Goal: Information Seeking & Learning: Find specific fact

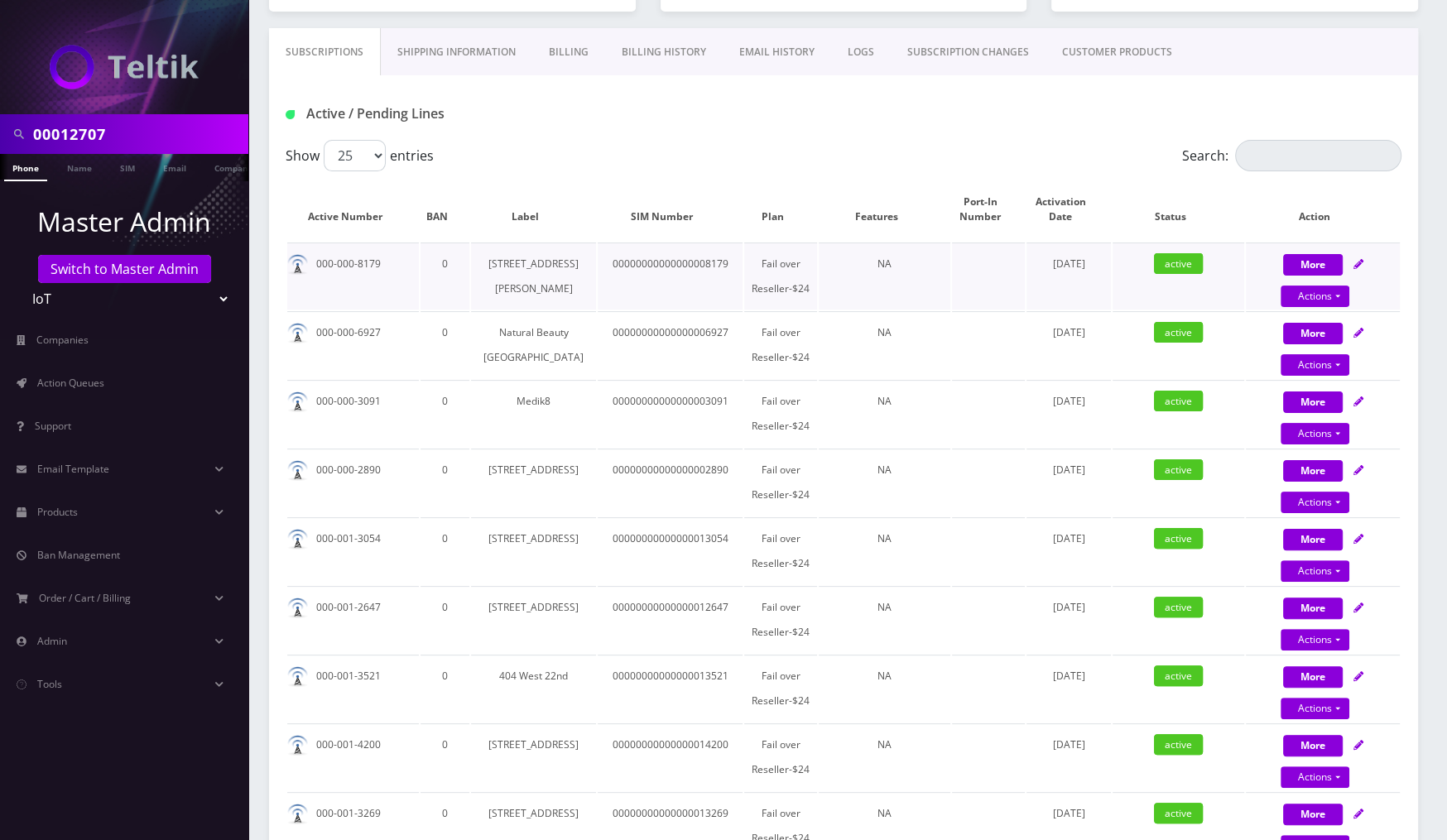
scroll to position [852, 0]
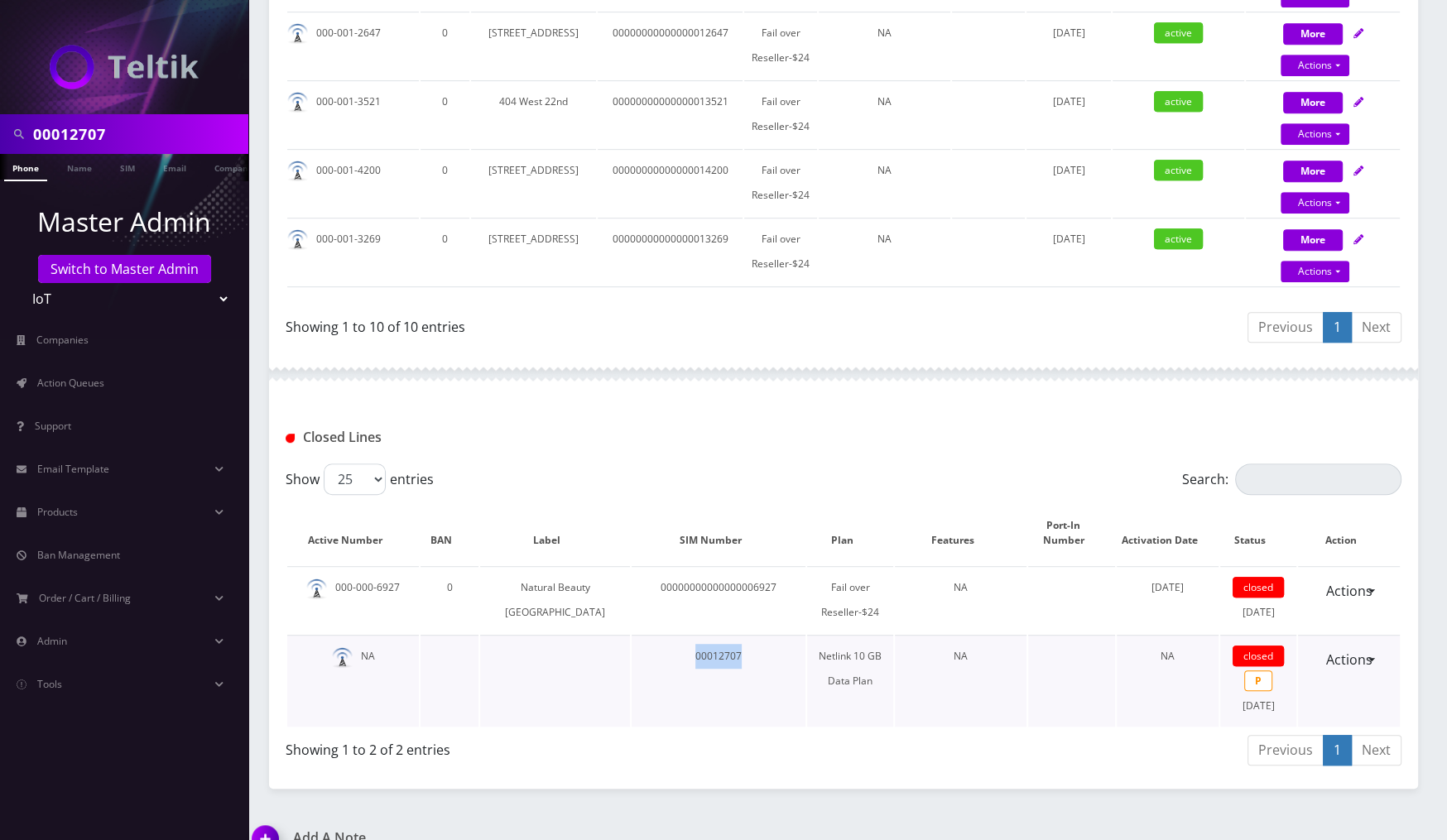
drag, startPoint x: 684, startPoint y: 656, endPoint x: 622, endPoint y: 657, distance: 62.0
click at [631, 657] on td "00012707" at bounding box center [718, 681] width 173 height 92
copy td "00012707"
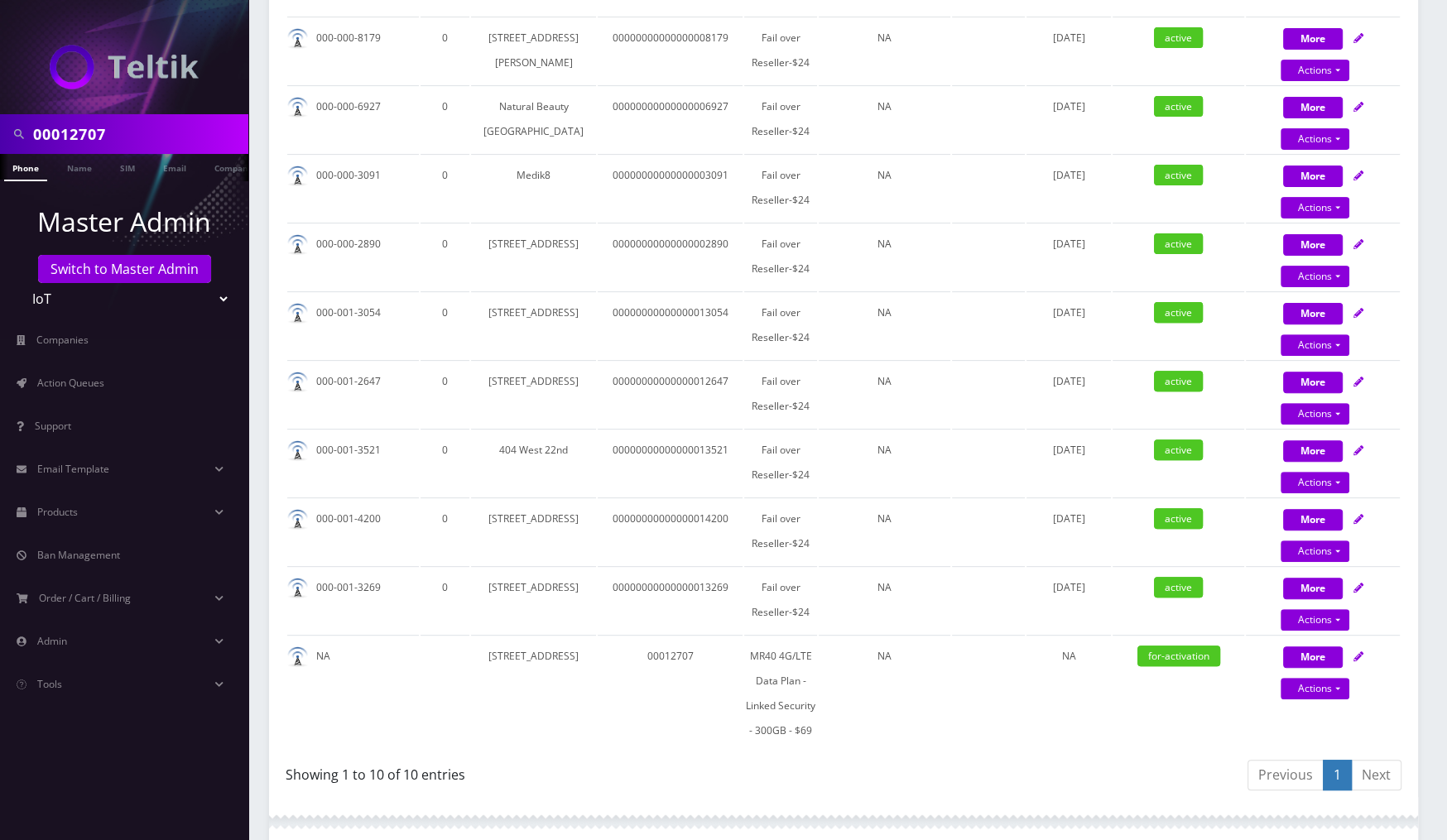
scroll to position [712, 0]
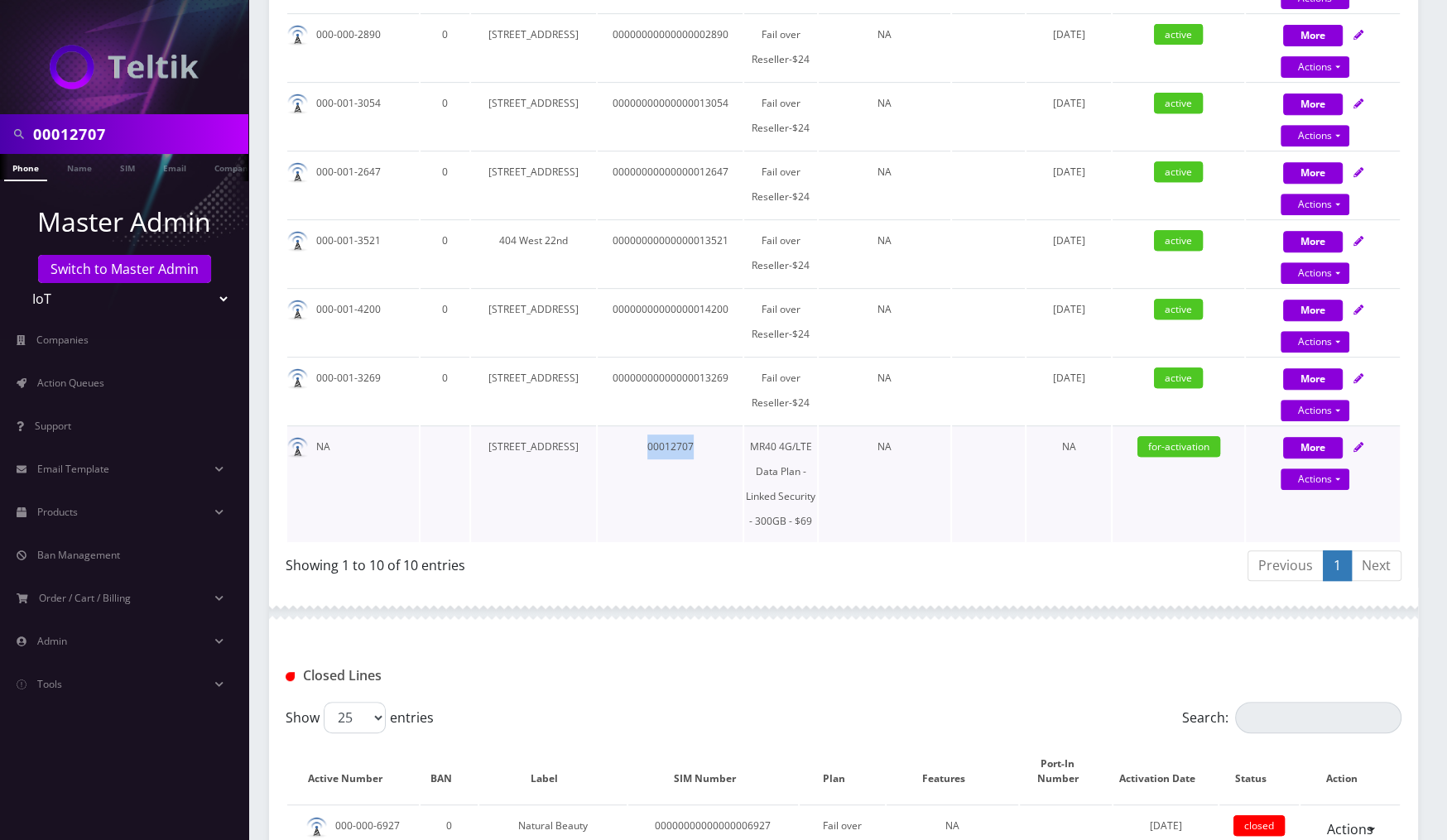
drag, startPoint x: 658, startPoint y: 465, endPoint x: 597, endPoint y: 466, distance: 61.0
click at [598, 466] on td "00012707" at bounding box center [670, 483] width 145 height 117
copy td "00012707"
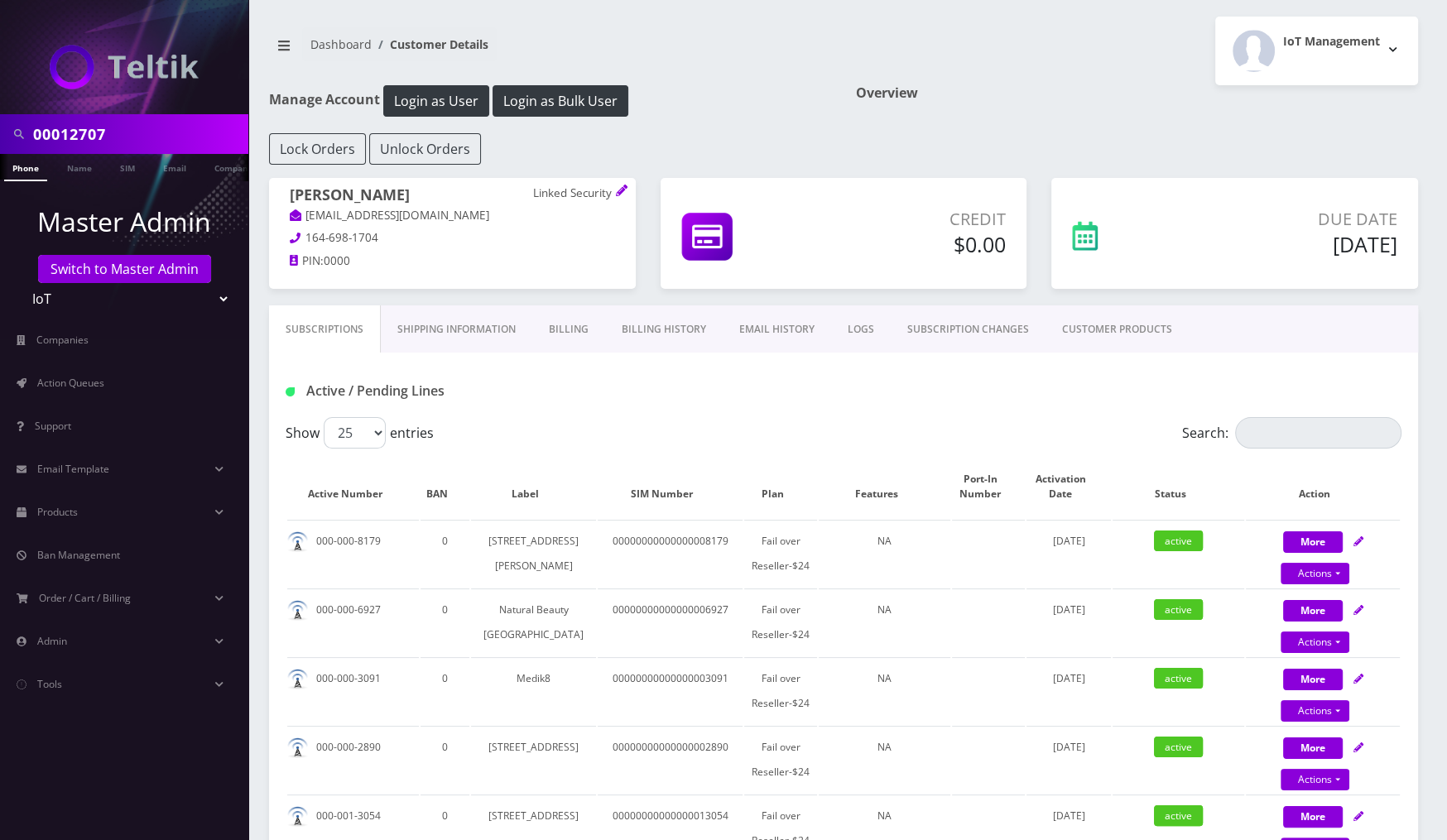
click at [139, 126] on input "00012707" at bounding box center [138, 134] width 211 height 31
paste input "00012707"
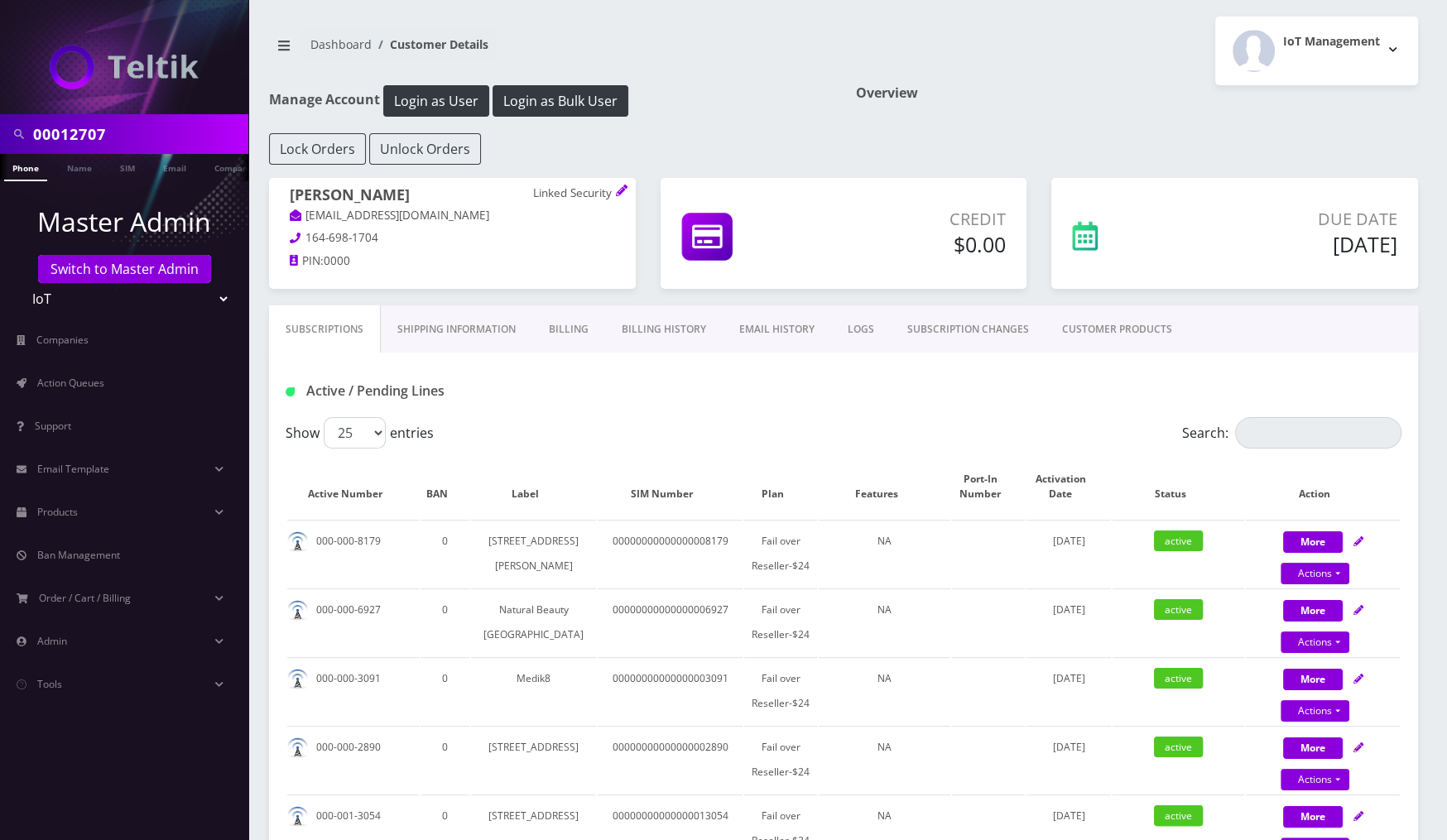
type input "0001270700012707"
click at [198, 142] on input "0001270700012707" at bounding box center [138, 134] width 211 height 31
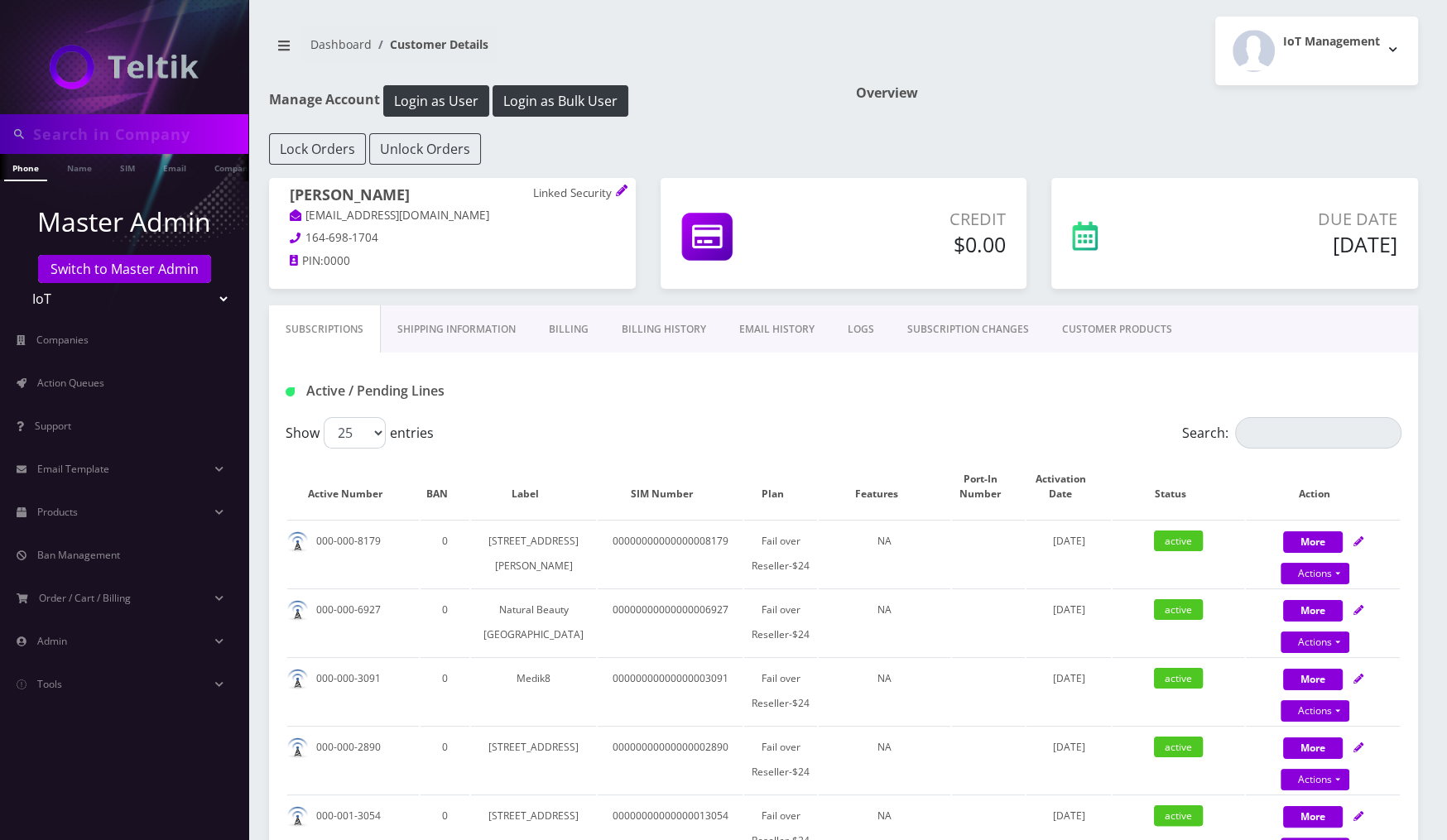
paste input "00010072"
type input "00010072"
click at [136, 176] on link "SIM" at bounding box center [128, 168] width 31 height 27
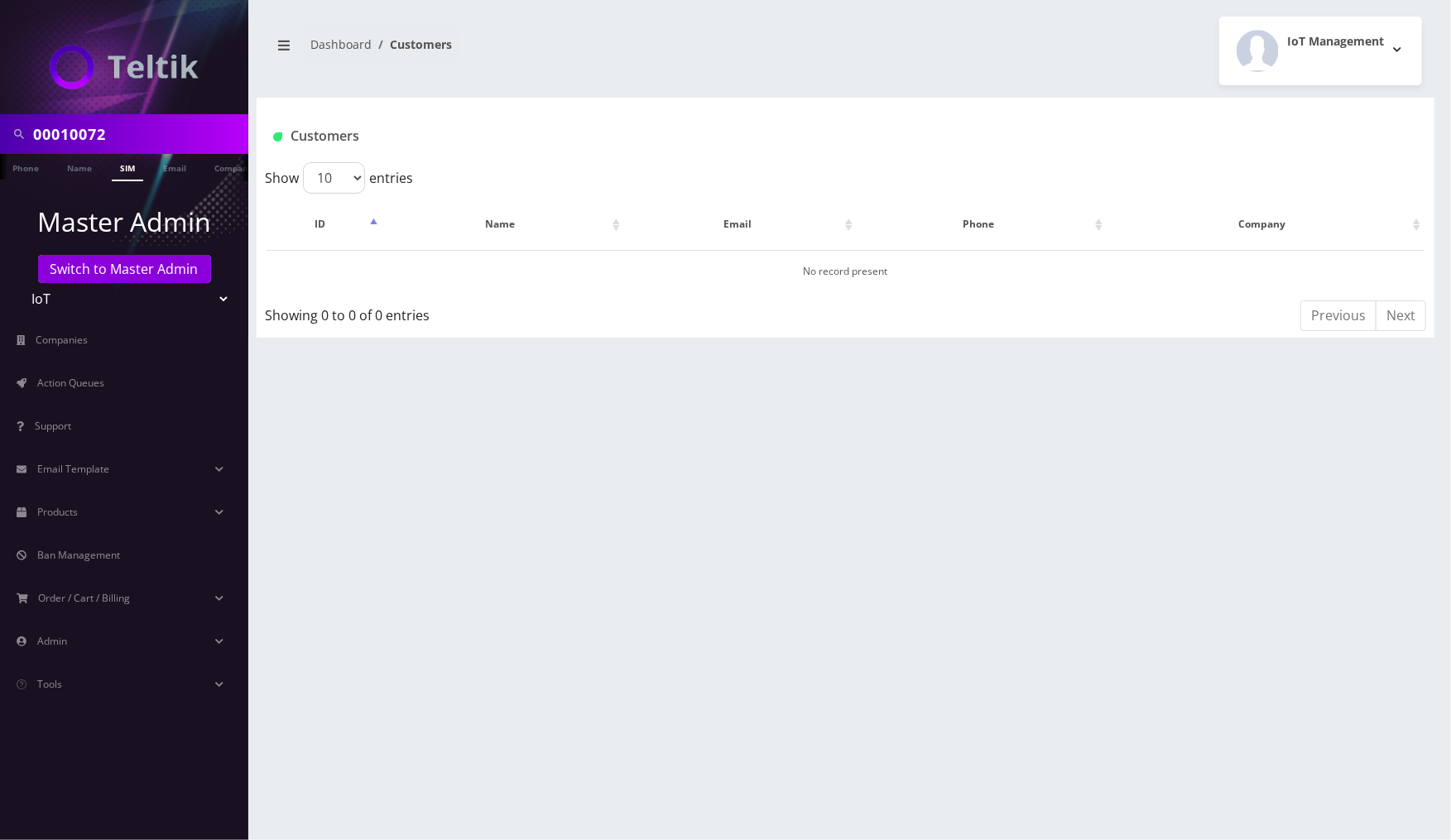
drag, startPoint x: 39, startPoint y: 133, endPoint x: 13, endPoint y: 133, distance: 26.0
click at [13, 133] on div "00010072" at bounding box center [124, 134] width 241 height 31
type input "0010072"
click at [127, 173] on link "SIM" at bounding box center [128, 168] width 31 height 27
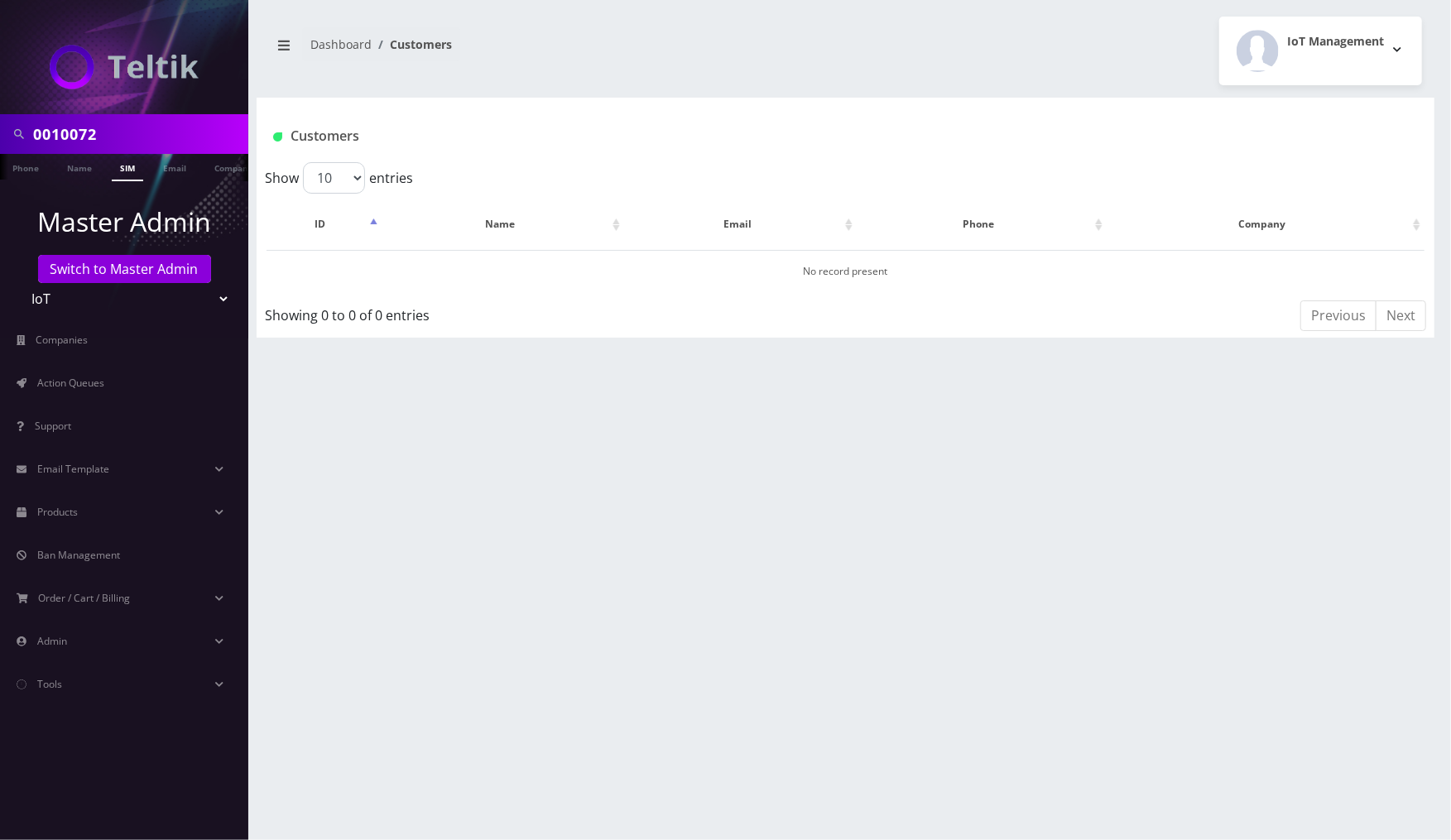
click at [121, 167] on link "SIM" at bounding box center [128, 168] width 31 height 27
drag, startPoint x: 50, startPoint y: 132, endPoint x: 25, endPoint y: 131, distance: 25.0
click at [25, 131] on div "0010072" at bounding box center [124, 134] width 241 height 31
click at [123, 167] on link "SIM" at bounding box center [128, 168] width 31 height 27
click at [130, 167] on link "SIM" at bounding box center [128, 168] width 31 height 27
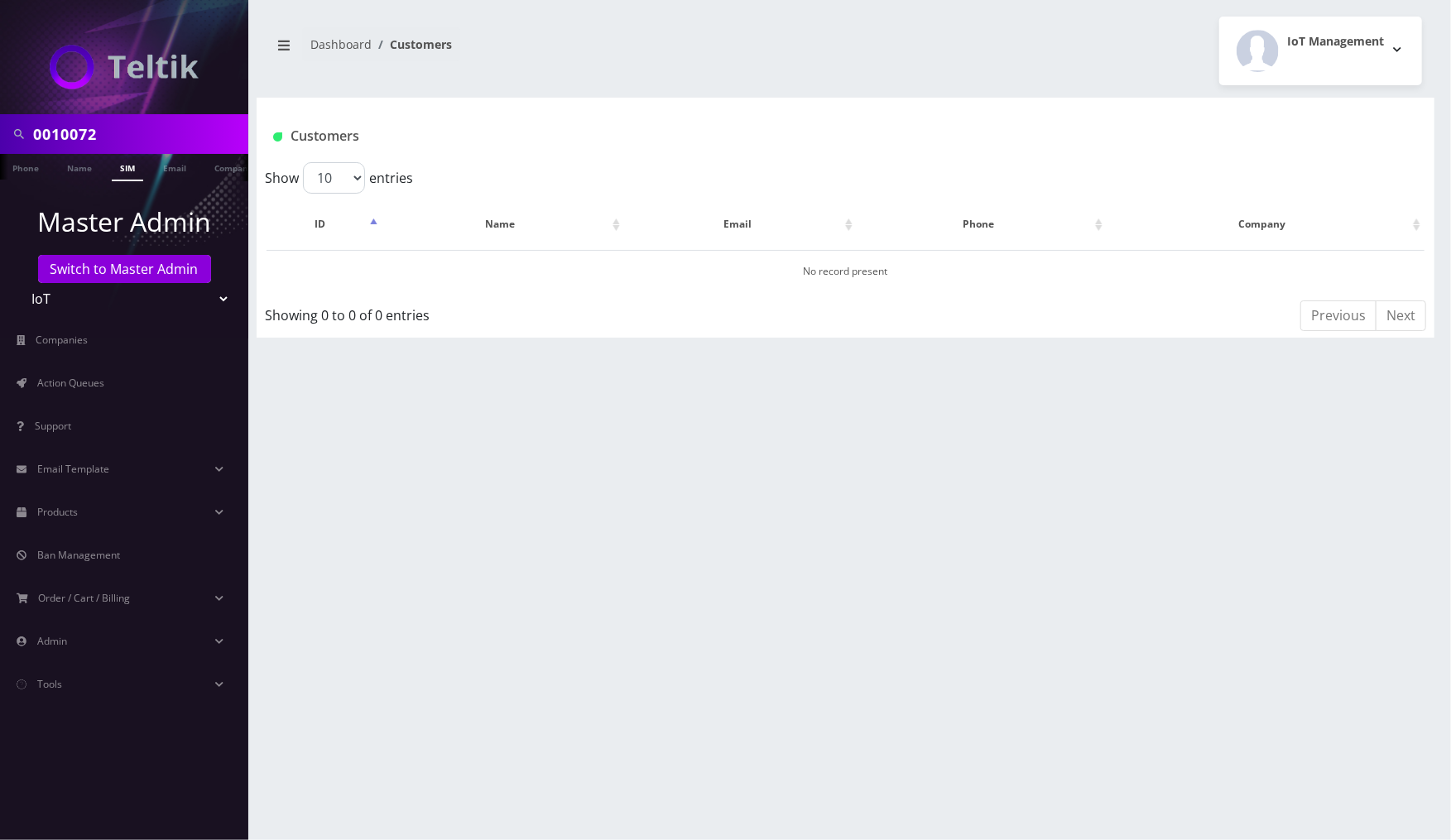
click at [130, 167] on link "SIM" at bounding box center [128, 168] width 31 height 27
click at [156, 302] on select "Teltik Production My Link Mobile VennMobile Unlimited Advanced LTE [PERSON_NAME…" at bounding box center [124, 298] width 211 height 31
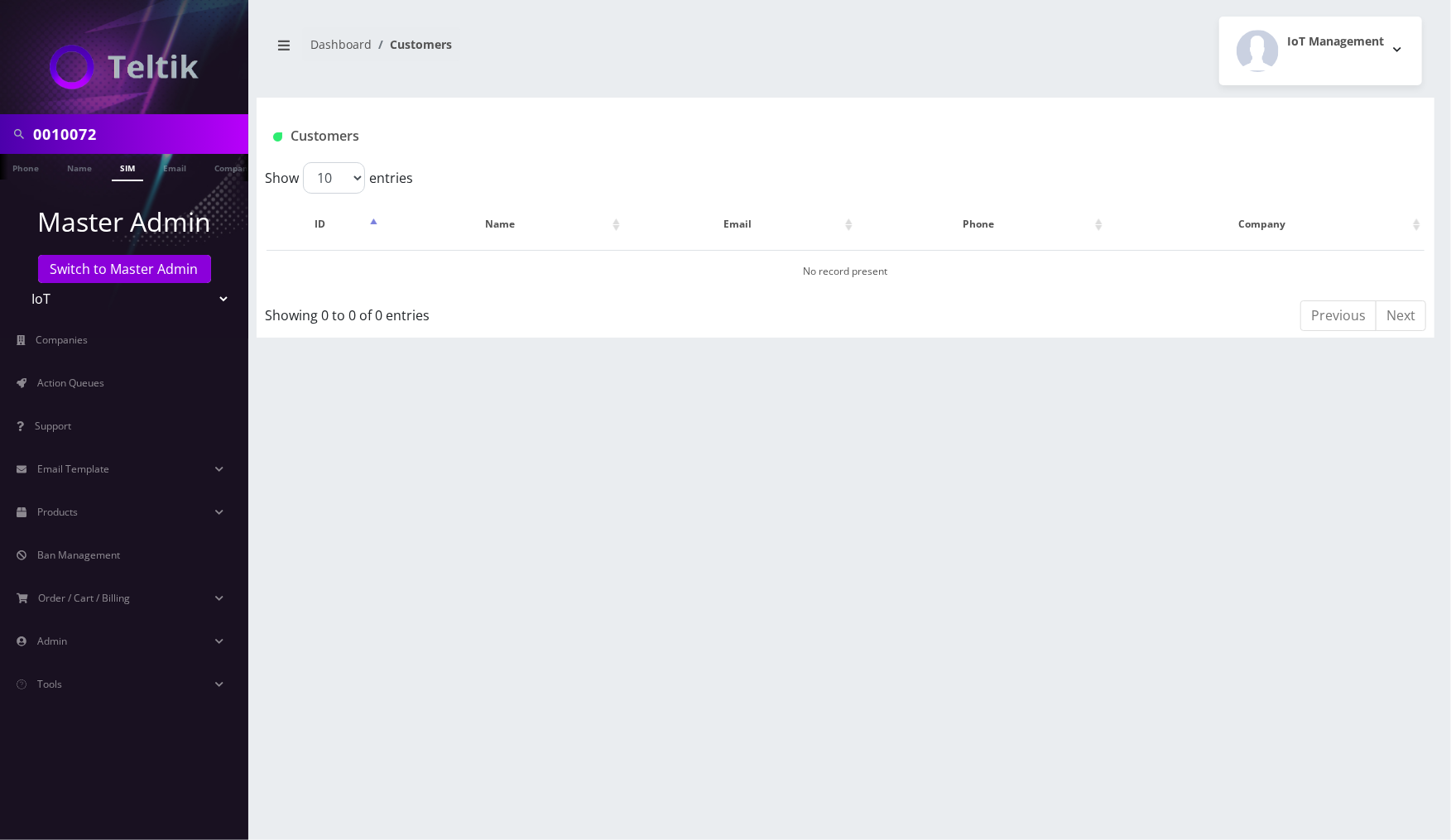
click at [144, 129] on input "0010072" at bounding box center [138, 134] width 211 height 31
click at [217, 132] on input "text" at bounding box center [138, 134] width 211 height 31
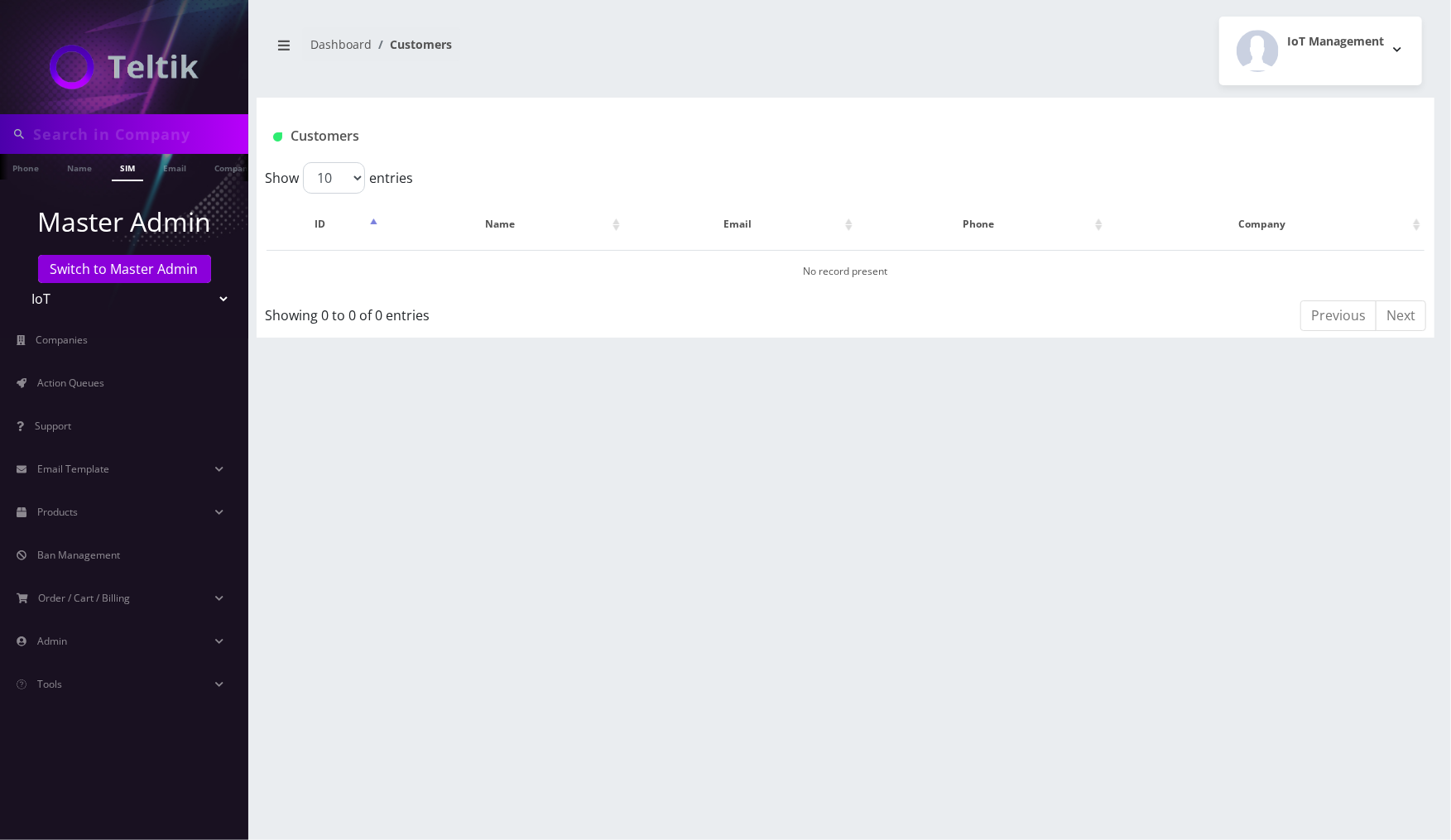
paste input "MR4X-B0-00010072"
type input "MR4X-B0-00010072"
click at [134, 167] on link "SIM" at bounding box center [128, 168] width 31 height 27
click at [130, 170] on link "SIM" at bounding box center [128, 168] width 31 height 27
drag, startPoint x: 207, startPoint y: 132, endPoint x: 23, endPoint y: 130, distance: 184.0
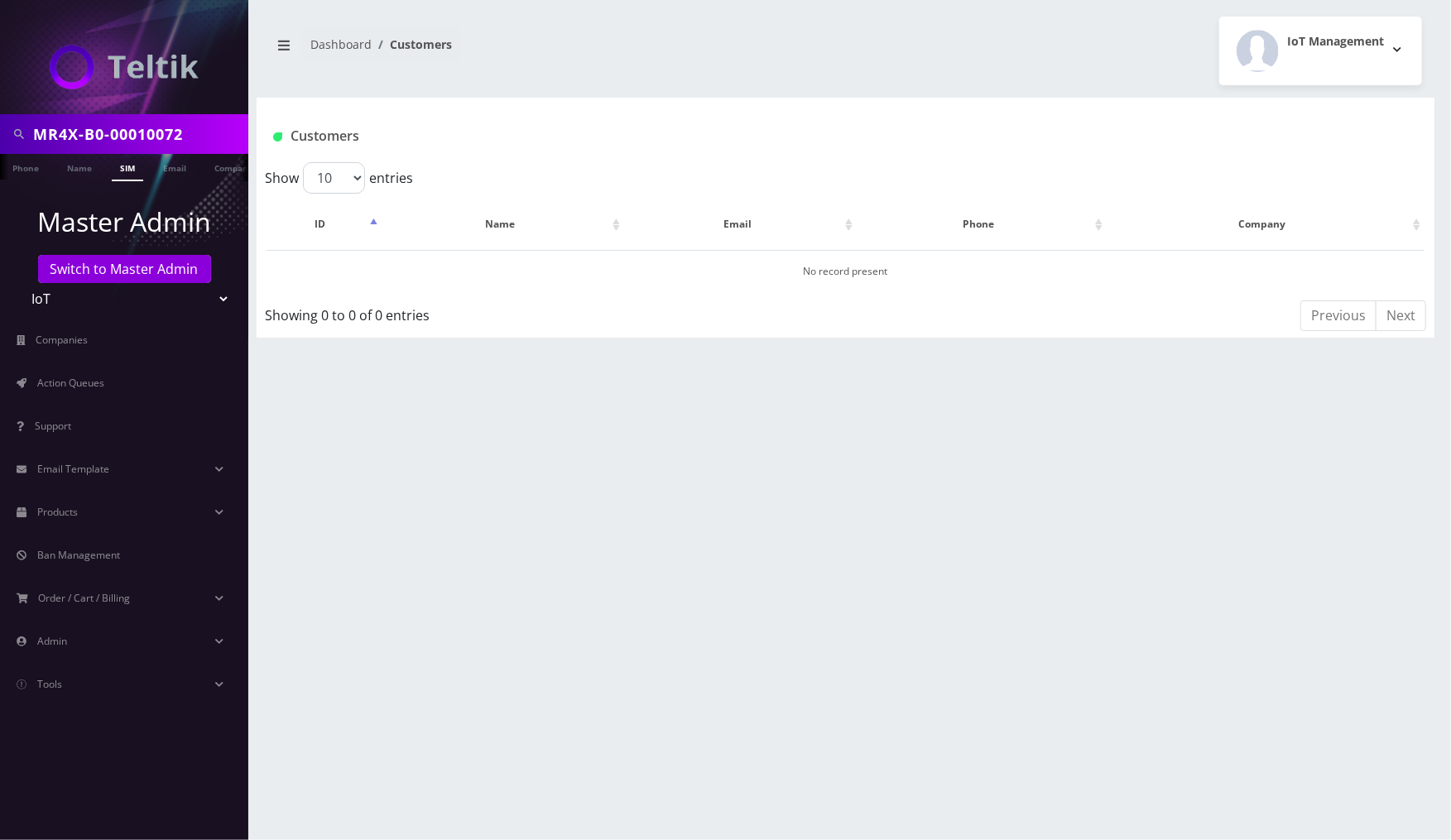
click at [23, 130] on div "MR4X-B0-00010072" at bounding box center [124, 134] width 241 height 31
click at [77, 167] on link "Name" at bounding box center [80, 168] width 41 height 27
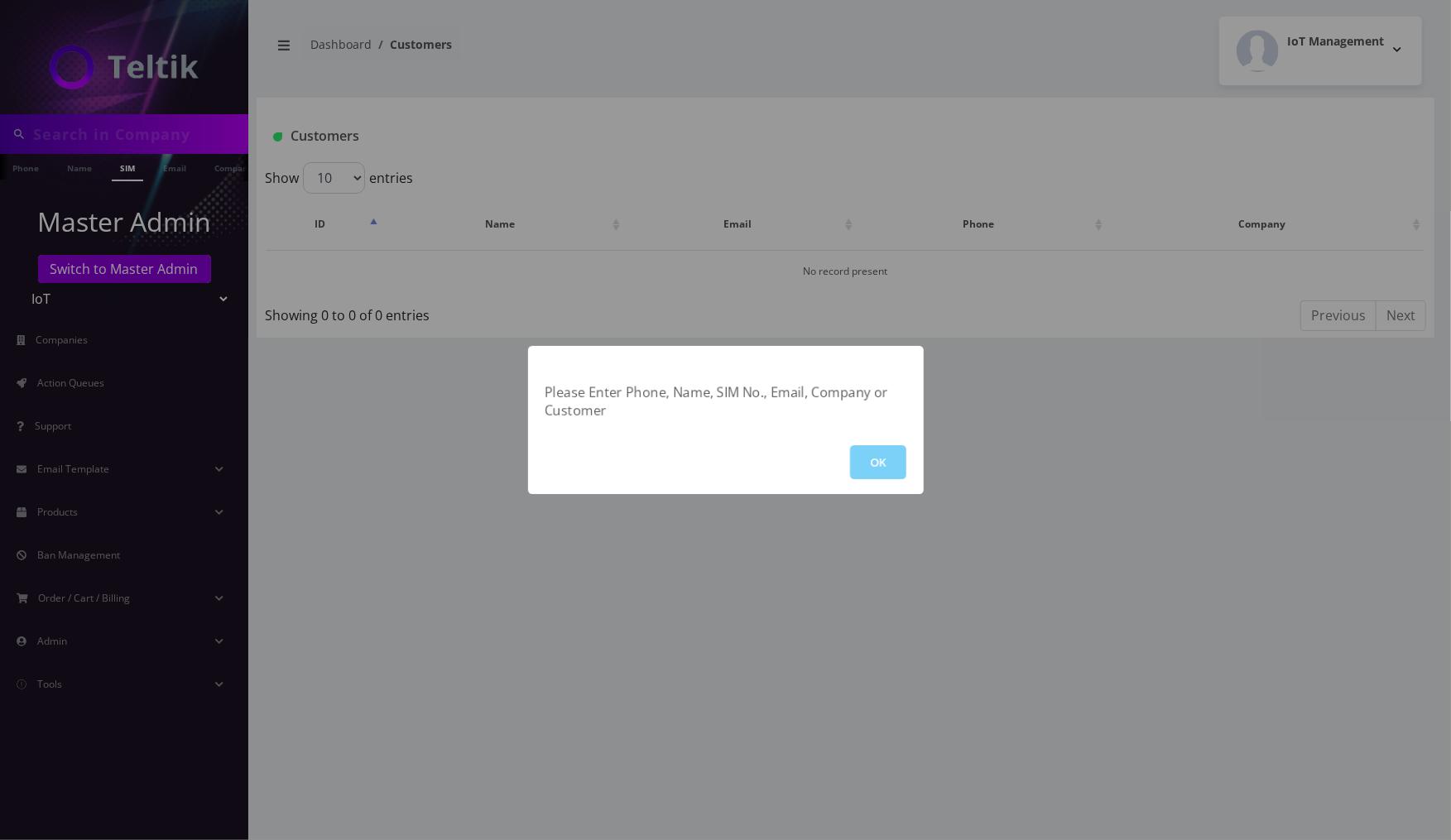
click at [908, 468] on div "OK" at bounding box center [726, 462] width 396 height 64
click at [873, 461] on button "OK" at bounding box center [878, 462] width 56 height 34
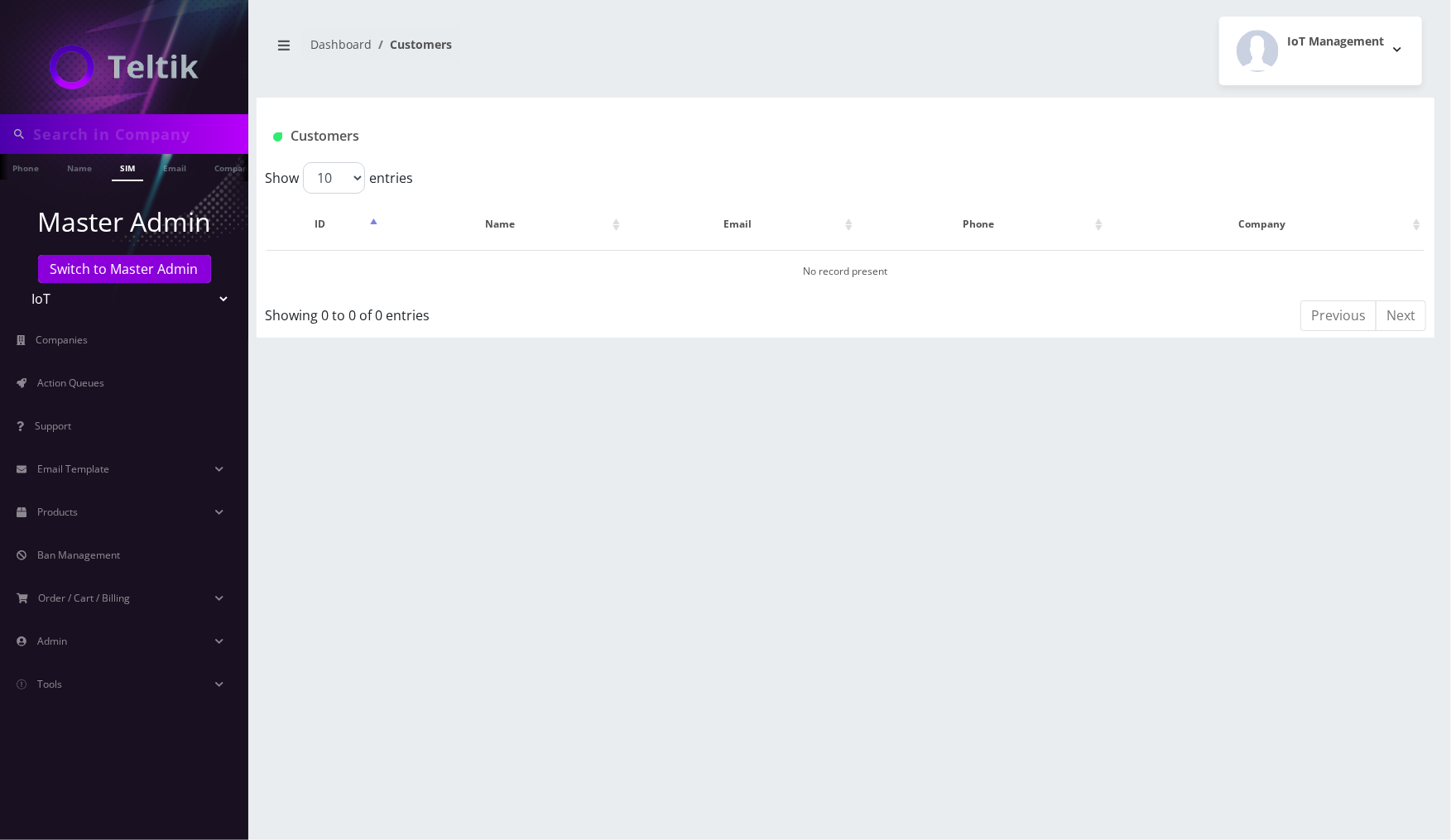
click at [124, 120] on input "text" at bounding box center [138, 134] width 211 height 31
type input "USVG"
click at [221, 177] on link "Company" at bounding box center [234, 168] width 56 height 27
click at [147, 138] on input "USVG" at bounding box center [138, 134] width 211 height 31
type input "US"
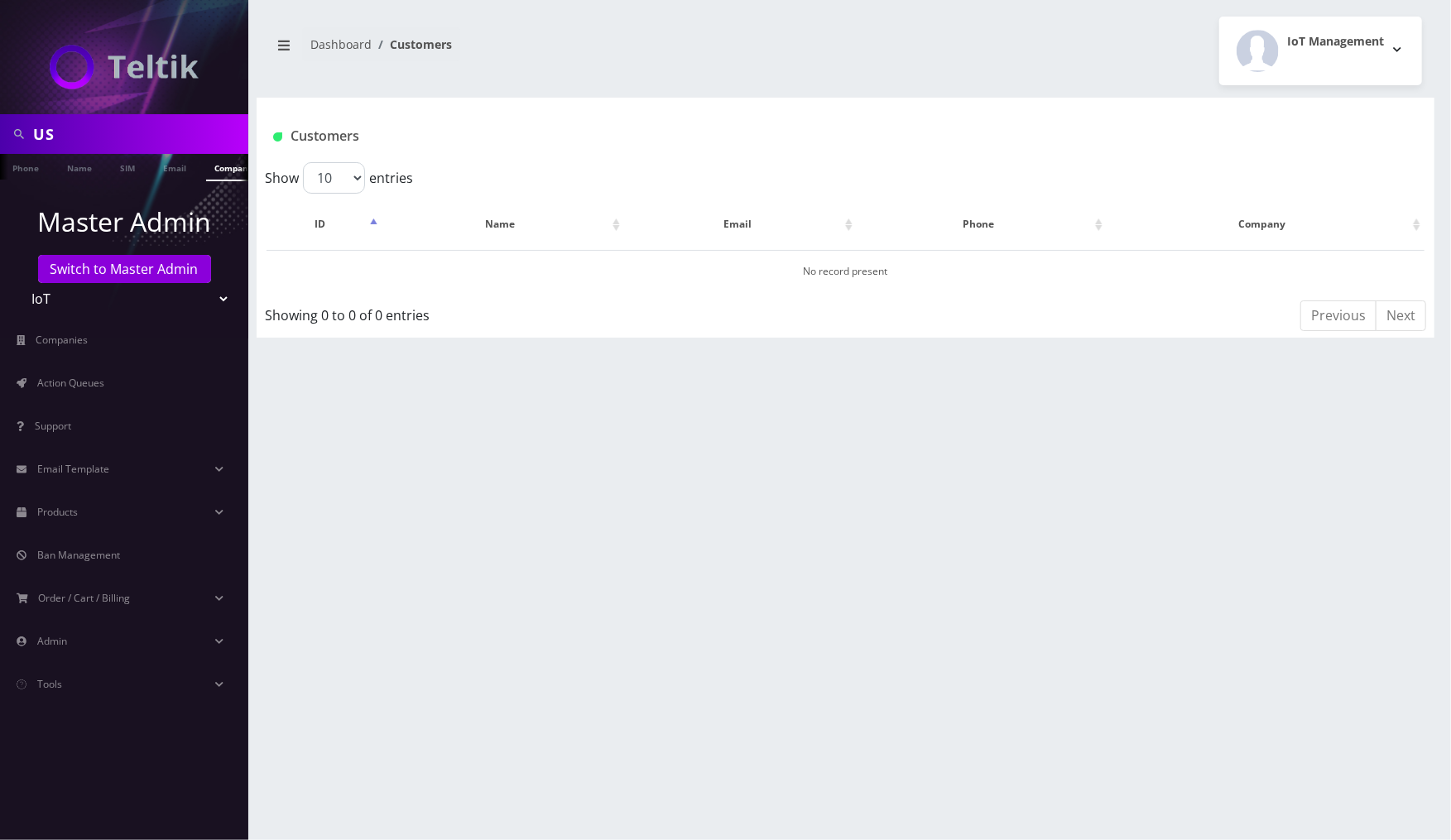
click at [193, 240] on p "Master Admin" at bounding box center [124, 222] width 248 height 39
click at [232, 177] on ul at bounding box center [240, 169] width 17 height 29
click at [83, 177] on link "Email" at bounding box center [88, 168] width 39 height 27
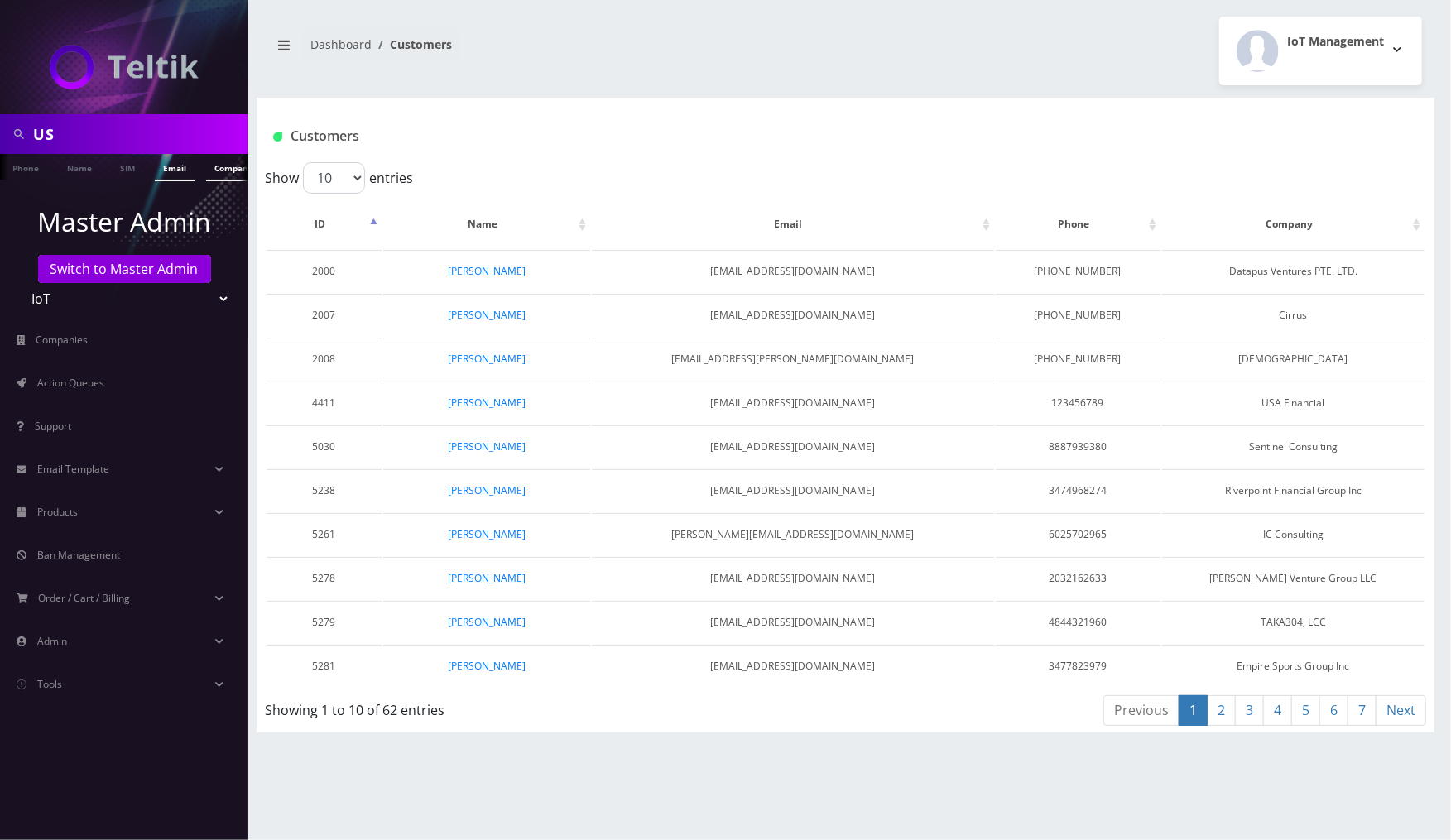
click at [213, 177] on link "Company" at bounding box center [234, 168] width 56 height 27
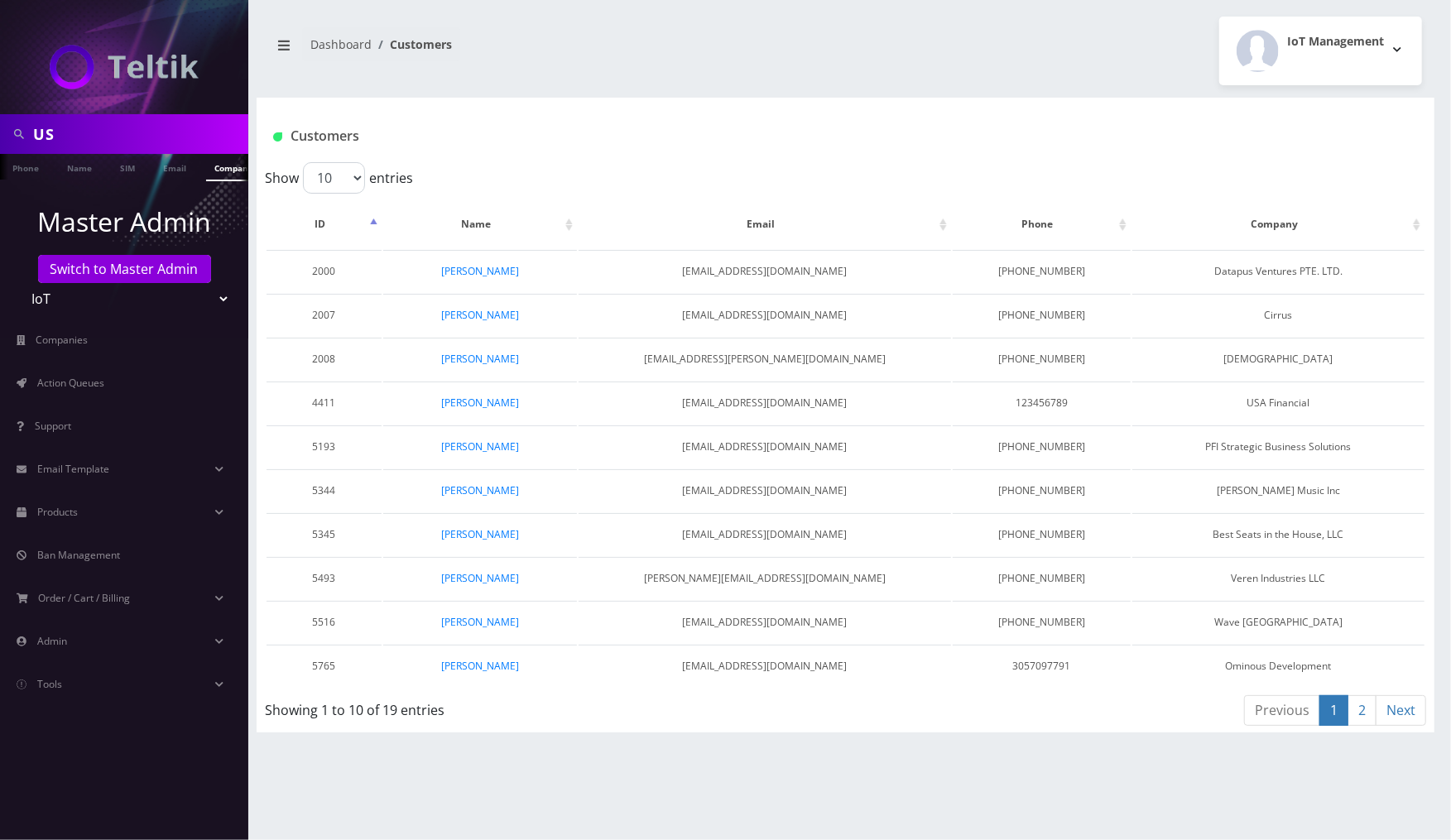
click at [177, 136] on input "US" at bounding box center [138, 134] width 211 height 31
type input "[PERSON_NAME]"
click at [72, 174] on link "Name" at bounding box center [80, 168] width 41 height 27
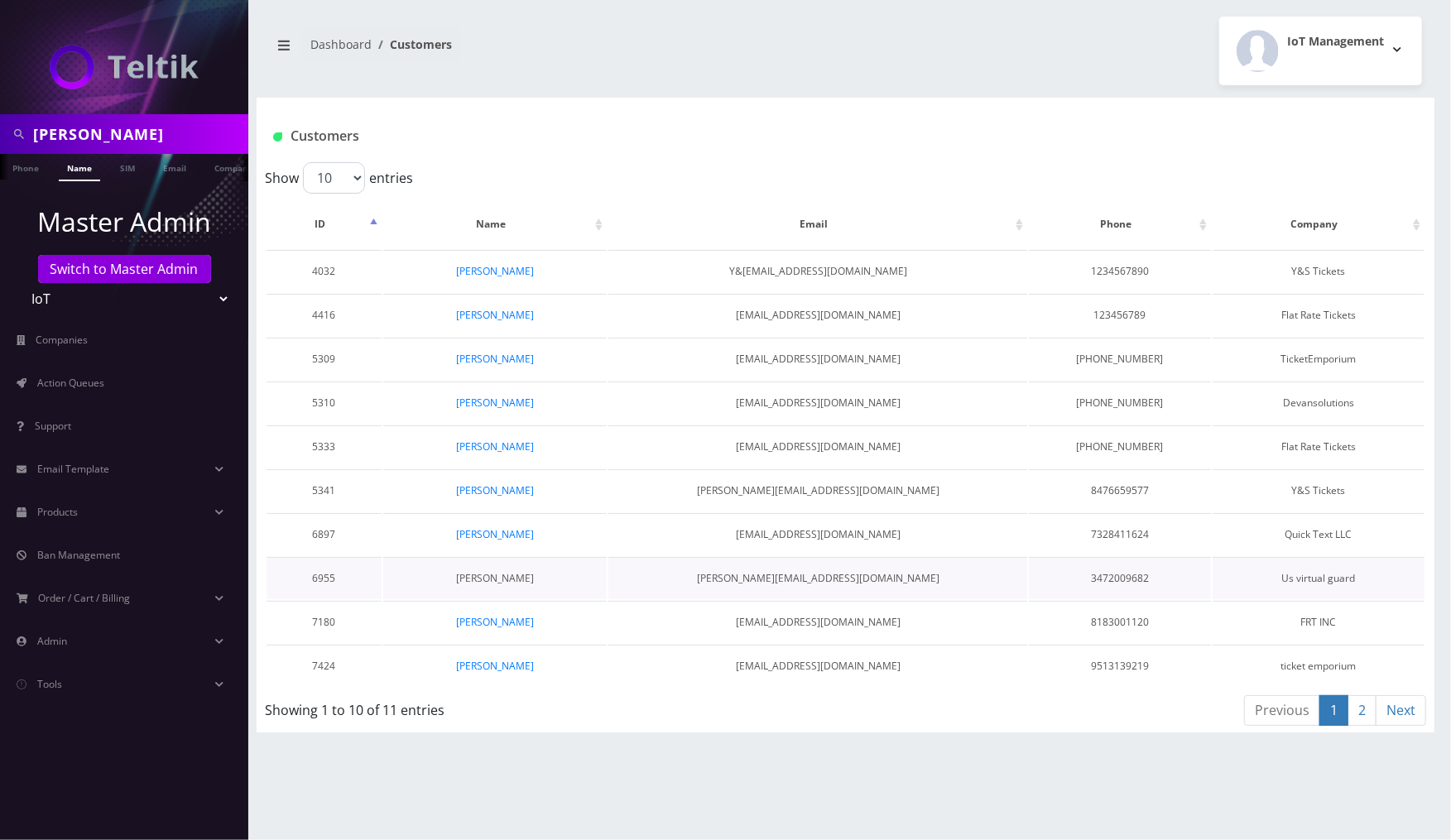
click at [505, 571] on link "[PERSON_NAME]" at bounding box center [495, 578] width 78 height 14
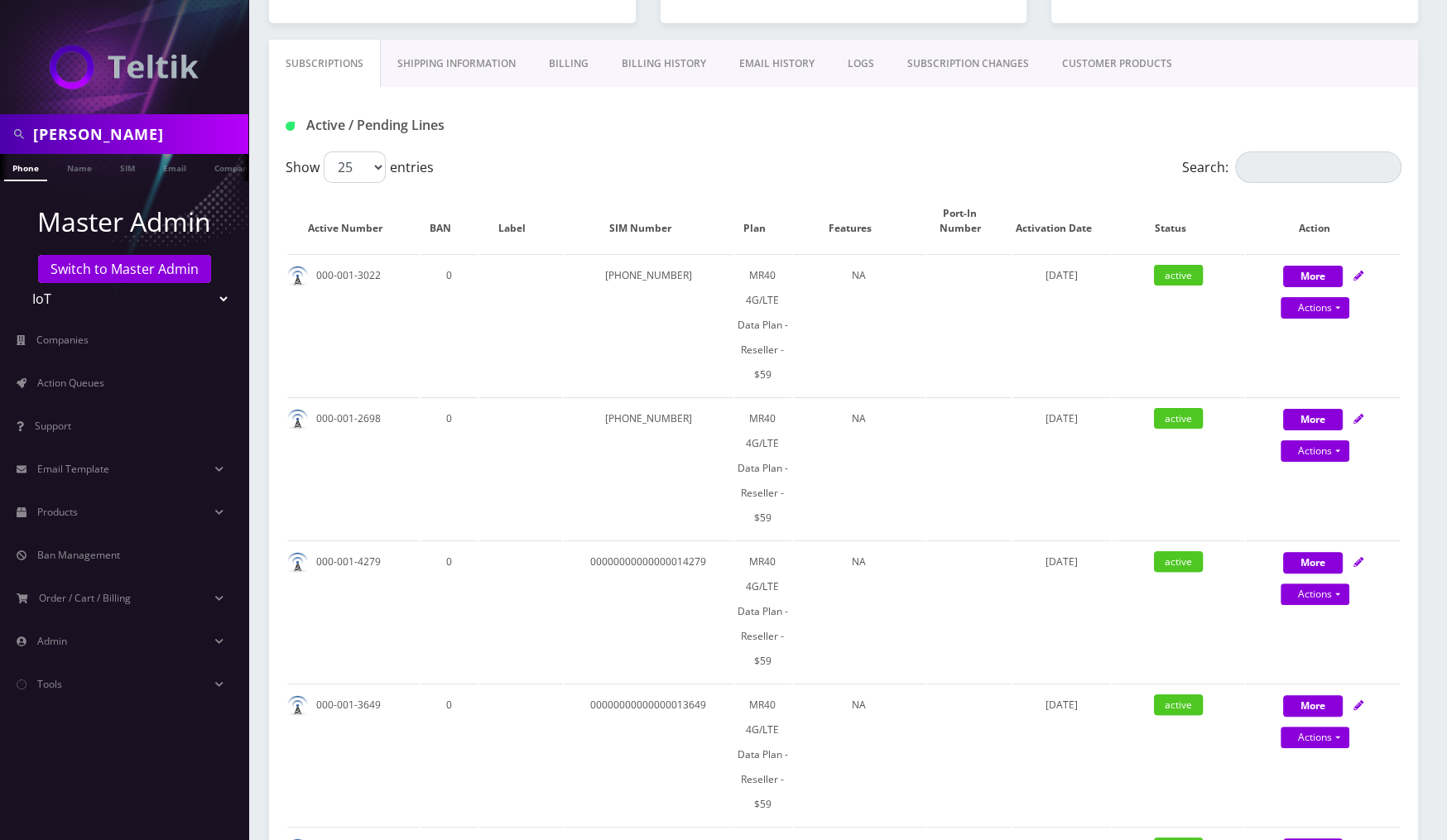
scroll to position [0, 8]
click at [219, 129] on input "[PERSON_NAME]" at bounding box center [138, 134] width 211 height 31
paste input "MR4X-B0-00010072"
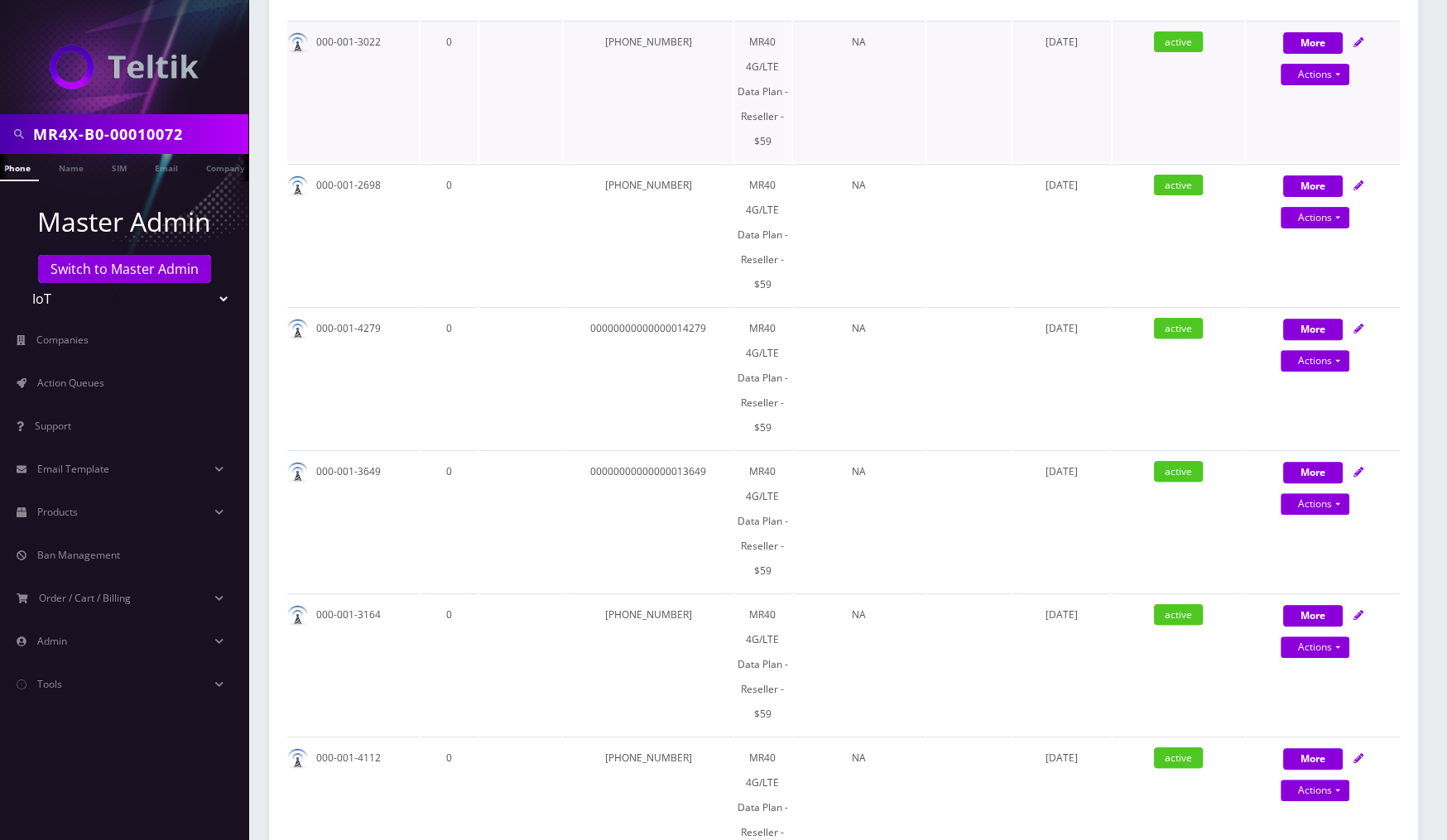
scroll to position [989, 0]
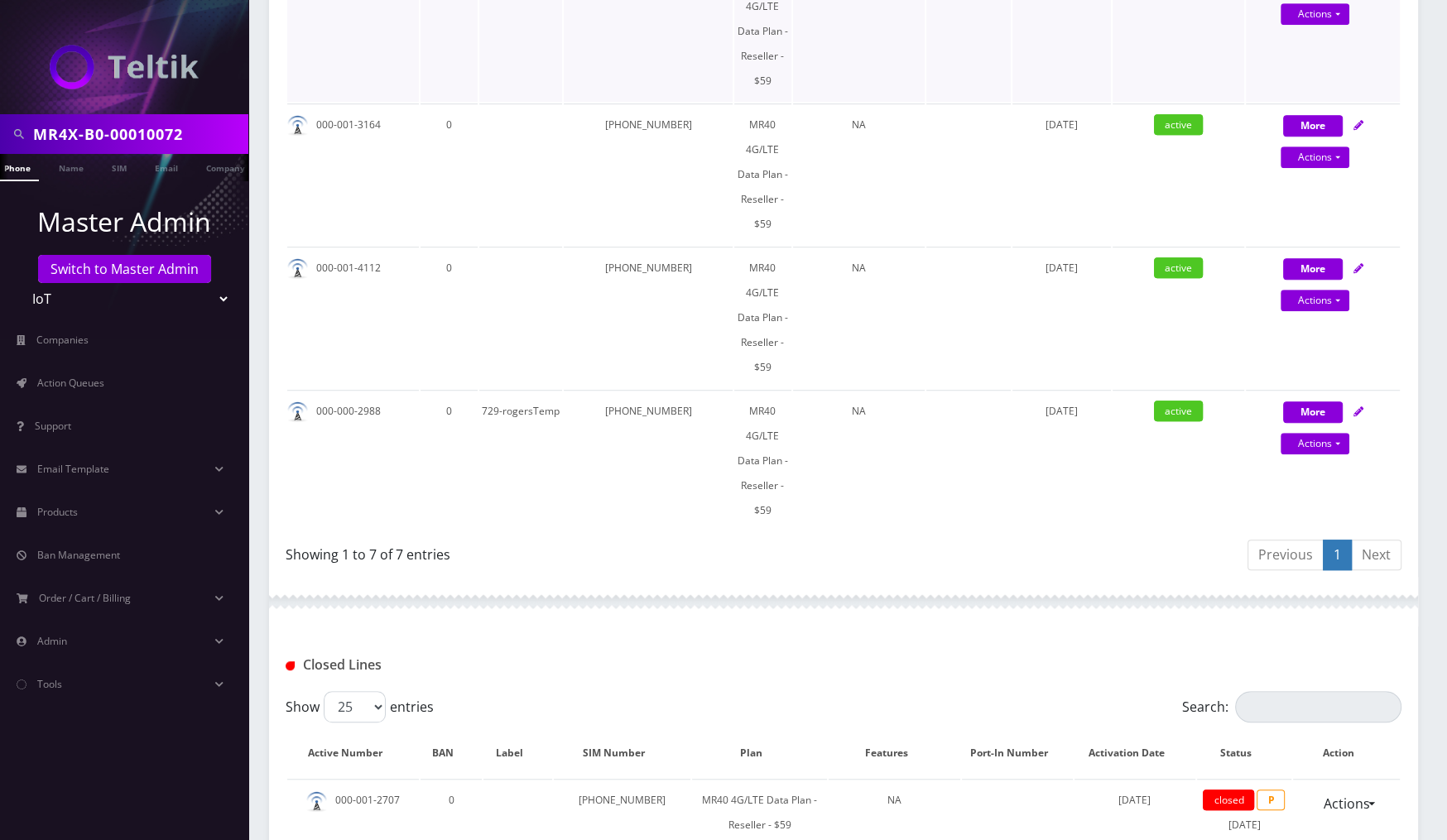
type input "MR4X-B0-00010072"
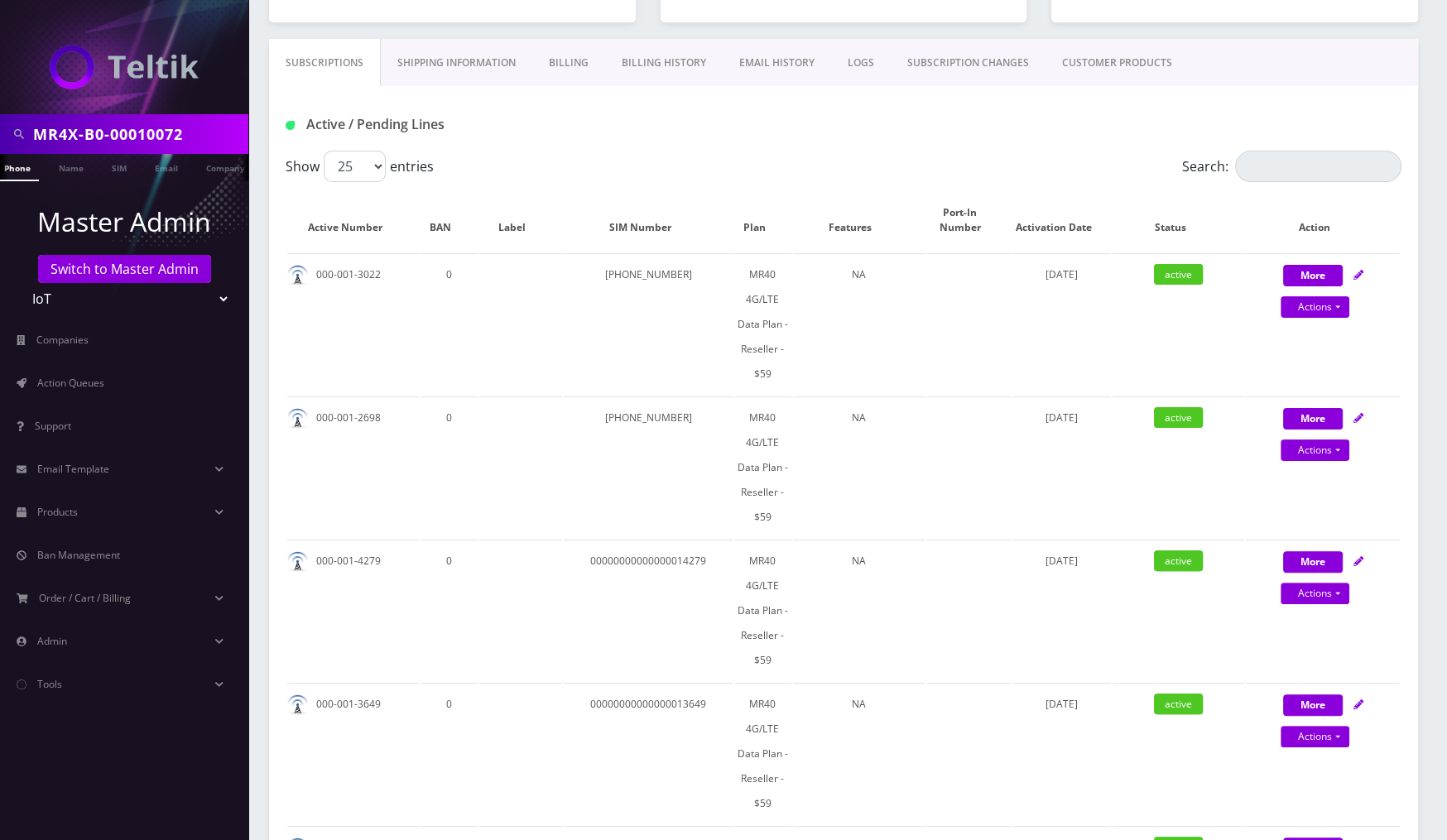
scroll to position [812, 0]
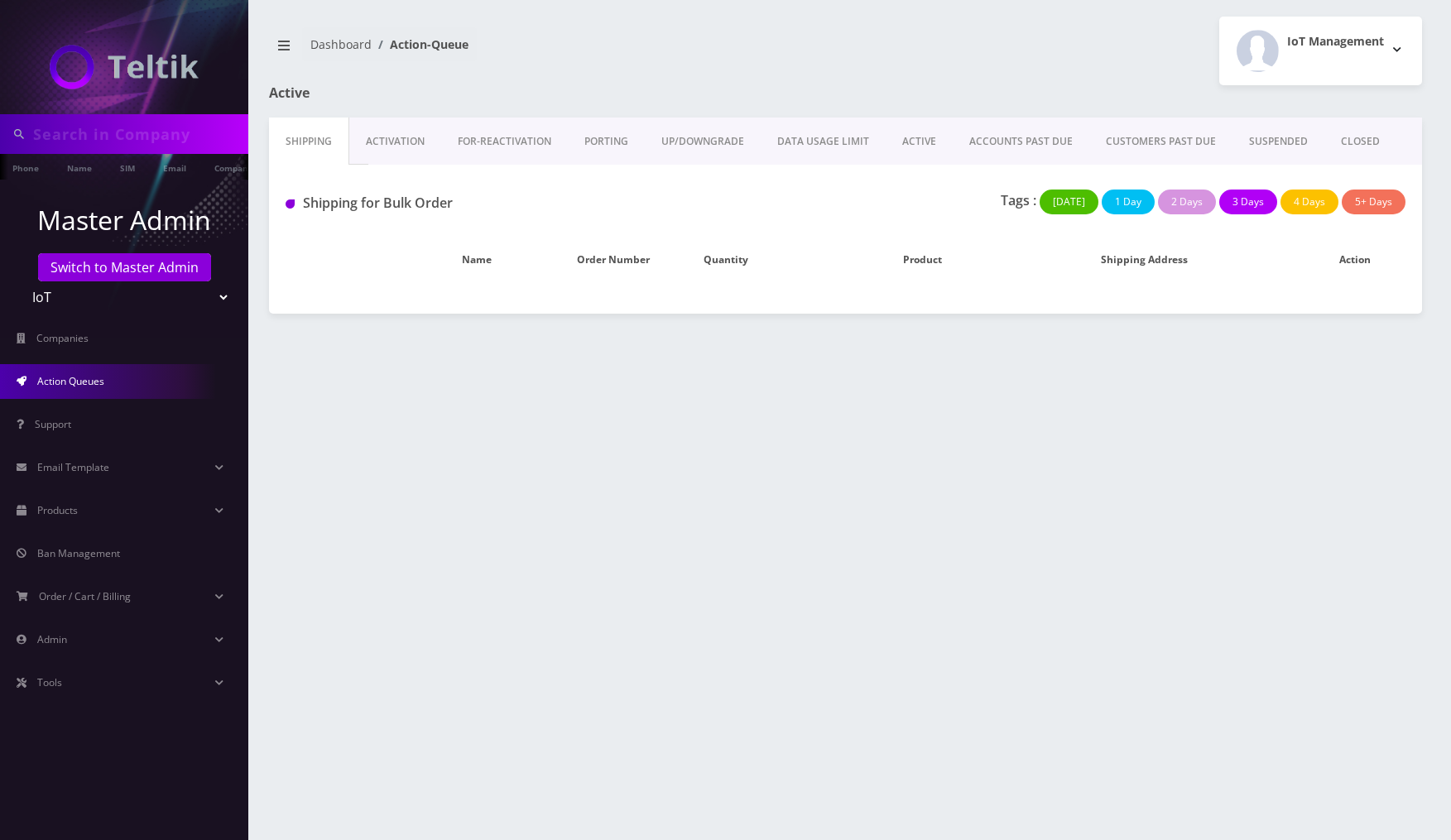
type input "[PERSON_NAME]"
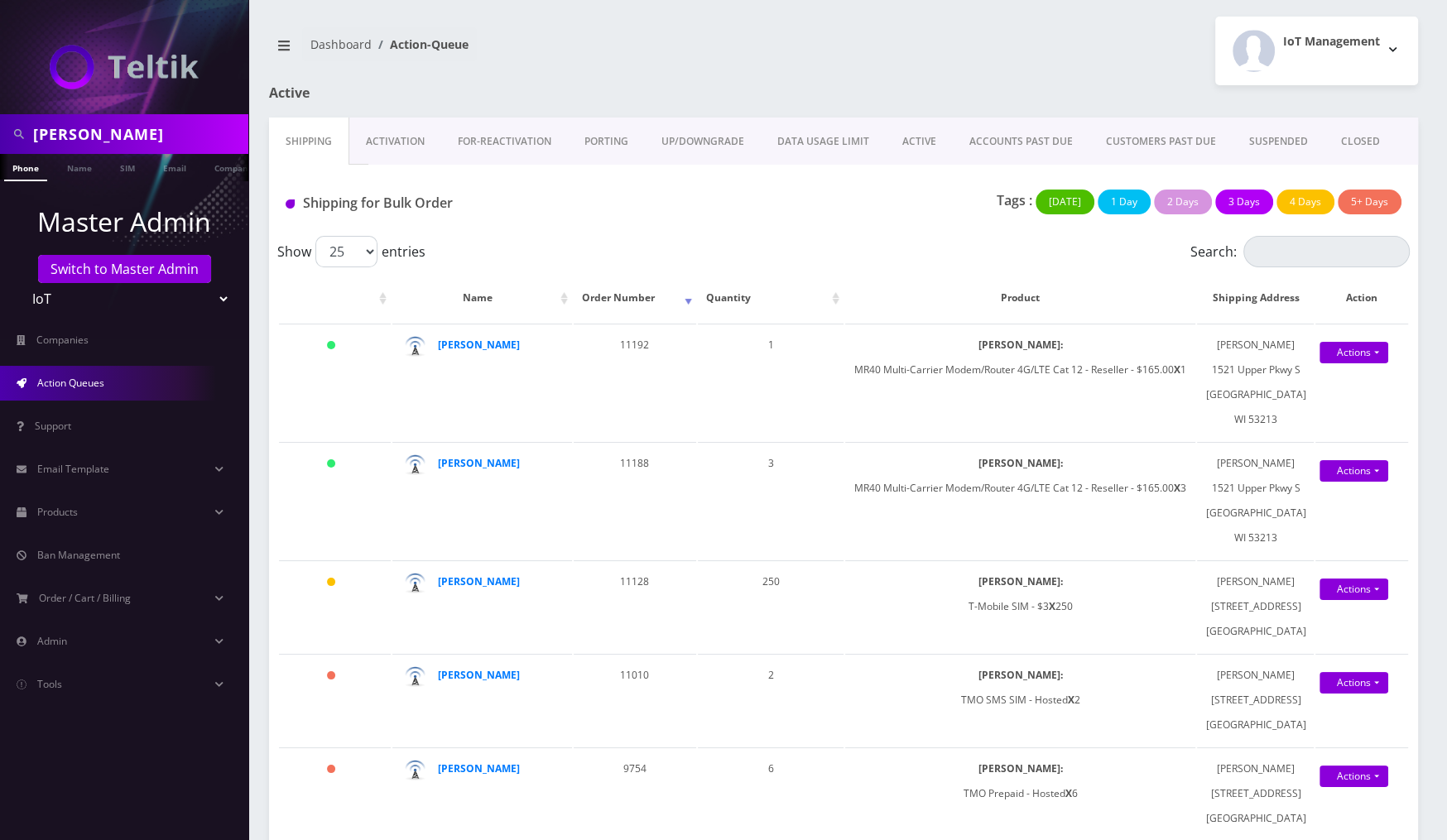
click at [129, 128] on input "[PERSON_NAME]" at bounding box center [138, 134] width 211 height 31
click at [80, 166] on link "Name" at bounding box center [80, 168] width 41 height 27
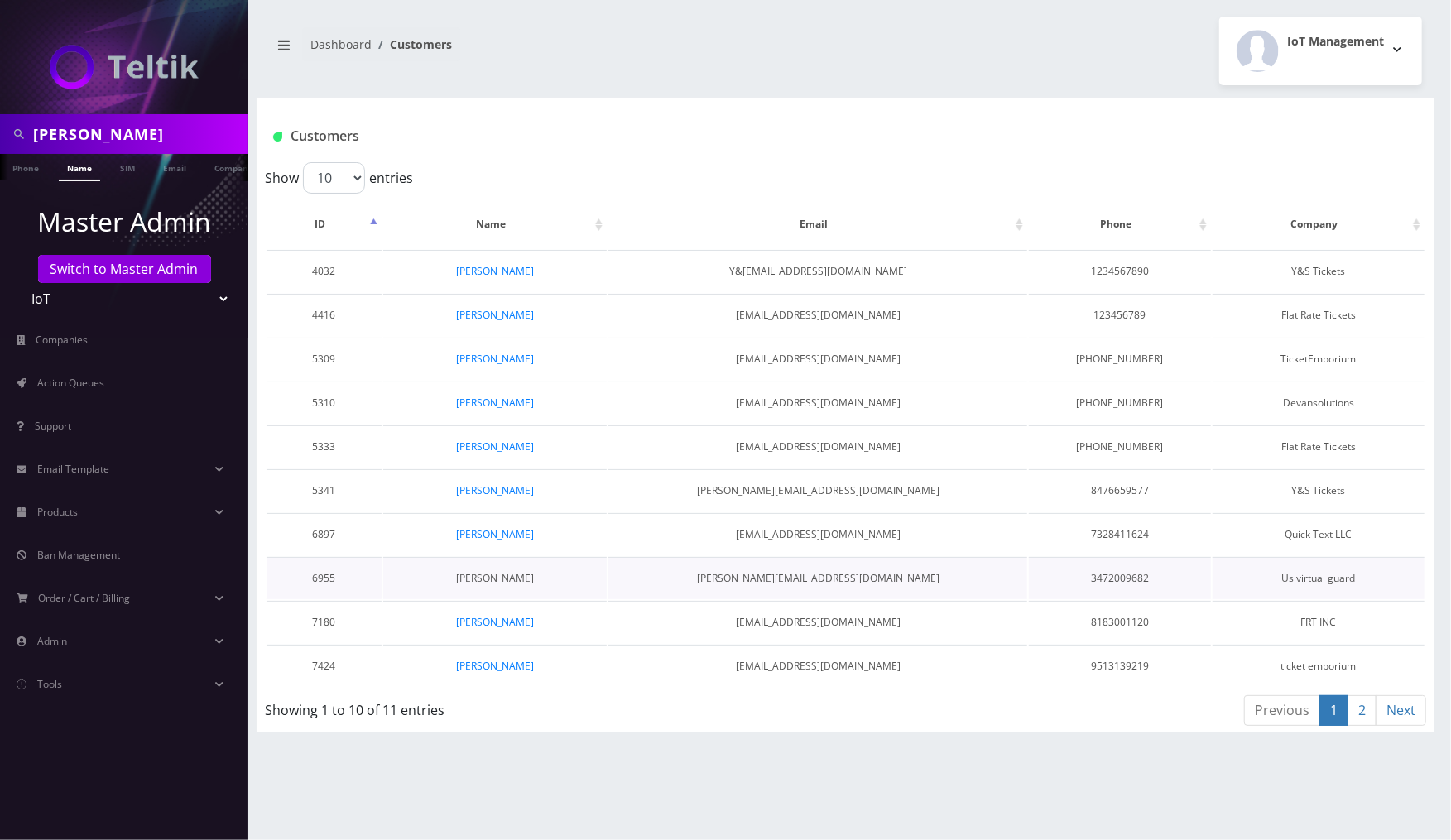
click at [492, 573] on link "[PERSON_NAME]" at bounding box center [495, 578] width 78 height 14
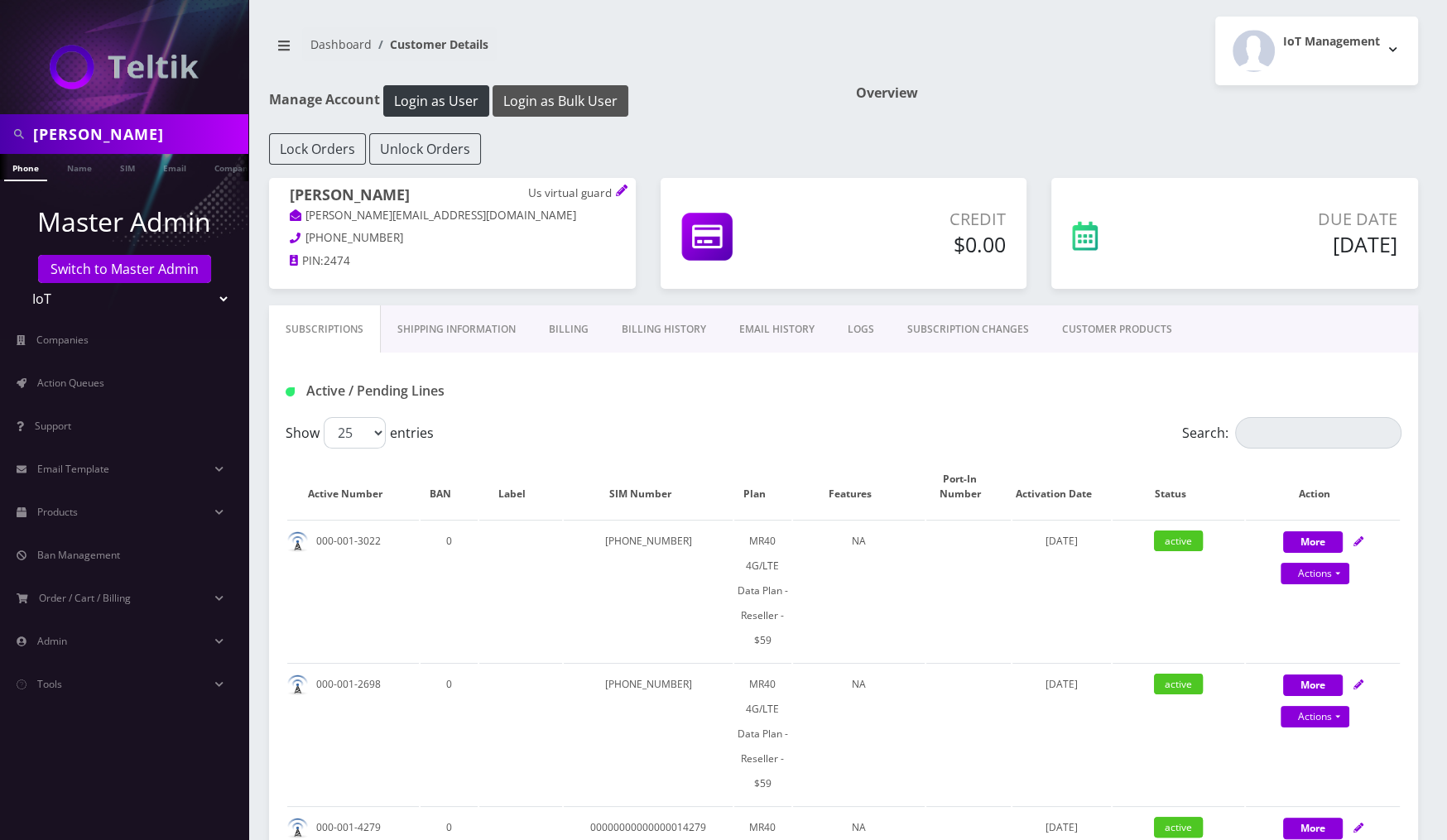
click at [536, 92] on button "Login as Bulk User" at bounding box center [561, 101] width 135 height 31
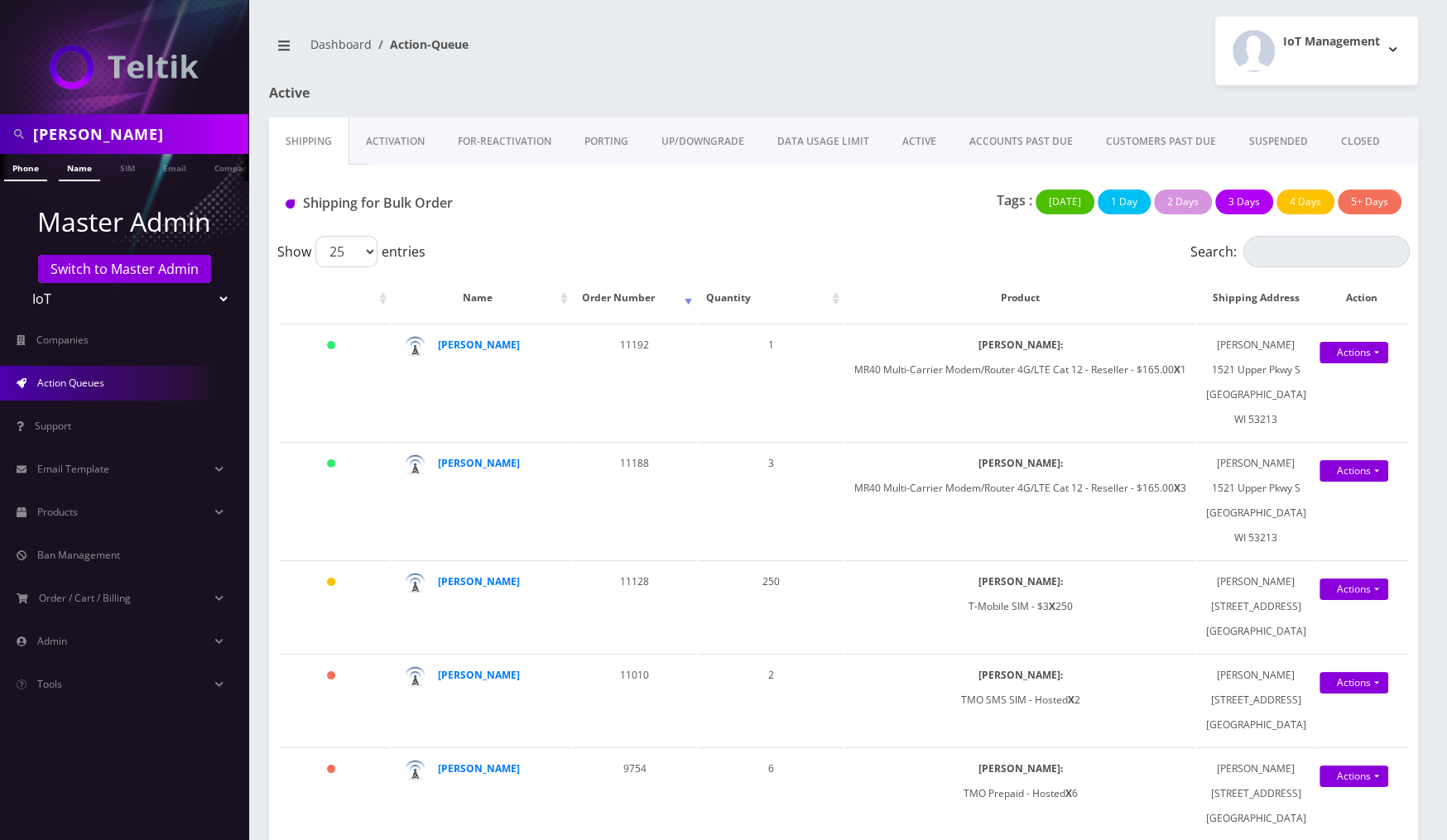
click at [80, 171] on link "Name" at bounding box center [80, 168] width 41 height 27
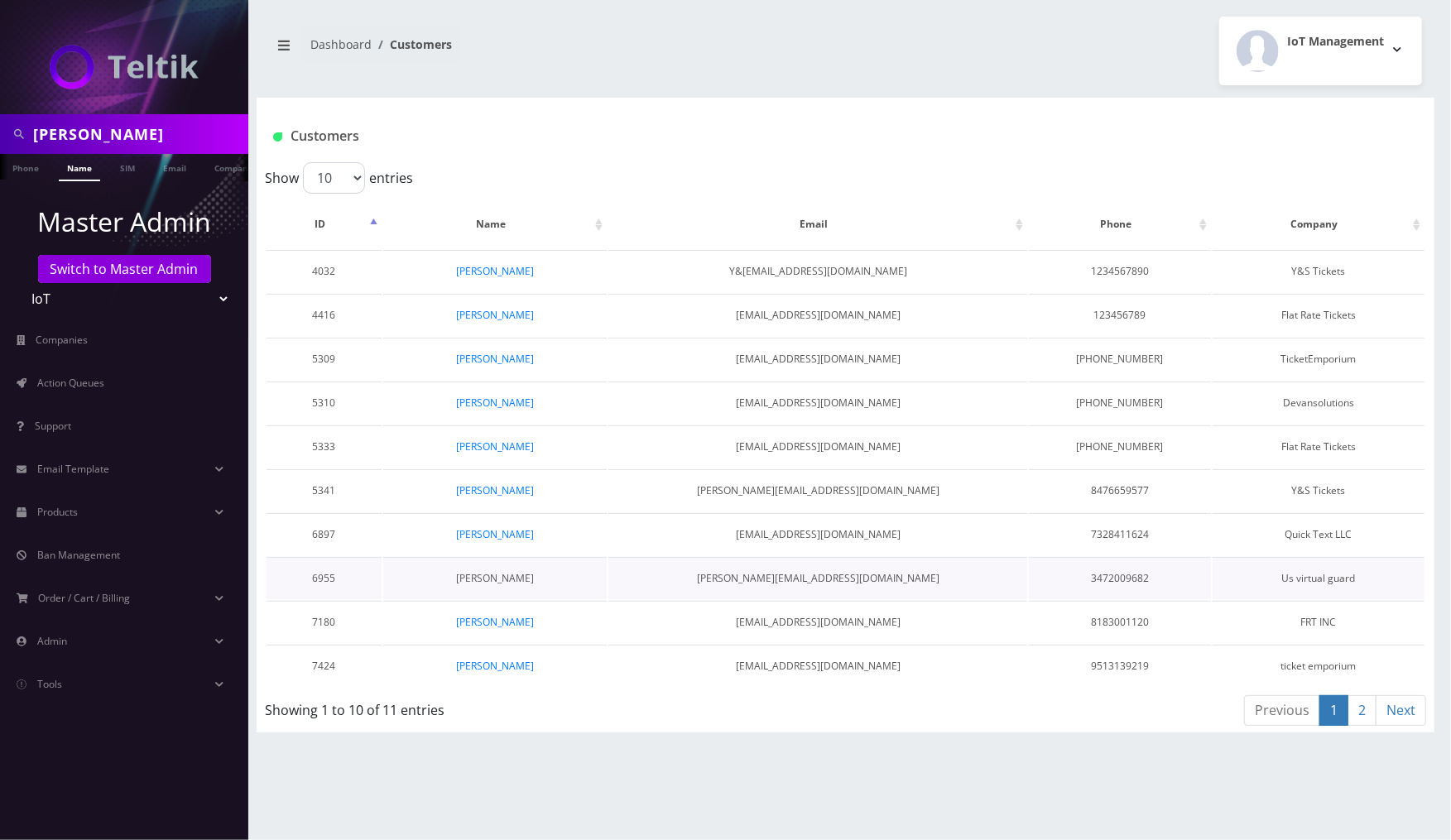
click at [523, 571] on link "Daniel Greenberg" at bounding box center [495, 578] width 78 height 14
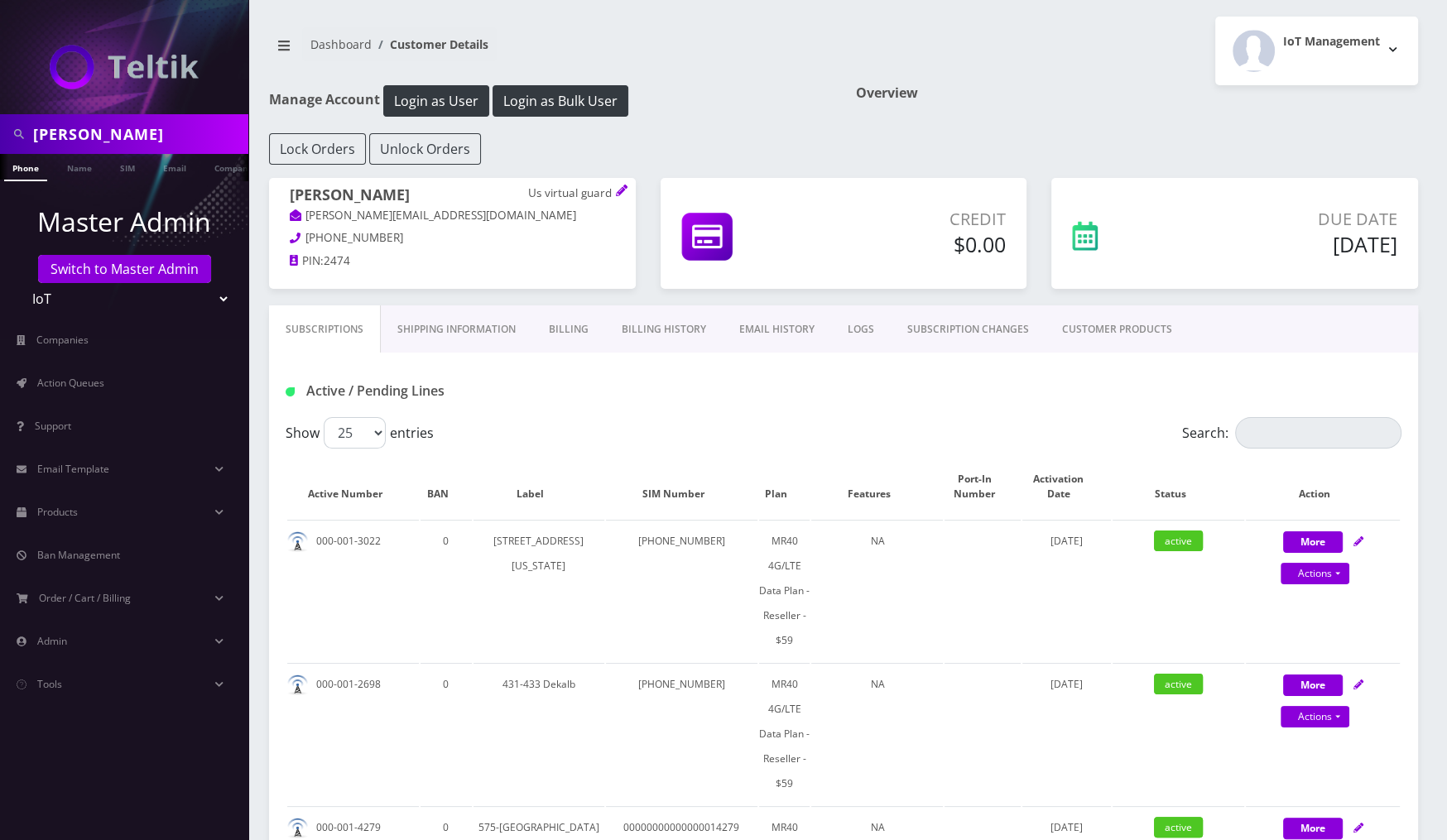
click at [583, 116] on div "Manage Account Login as User Login as Bulk User" at bounding box center [550, 109] width 587 height 48
click at [577, 103] on button "Login as Bulk User" at bounding box center [561, 101] width 135 height 31
click at [152, 136] on input "dani" at bounding box center [138, 134] width 211 height 31
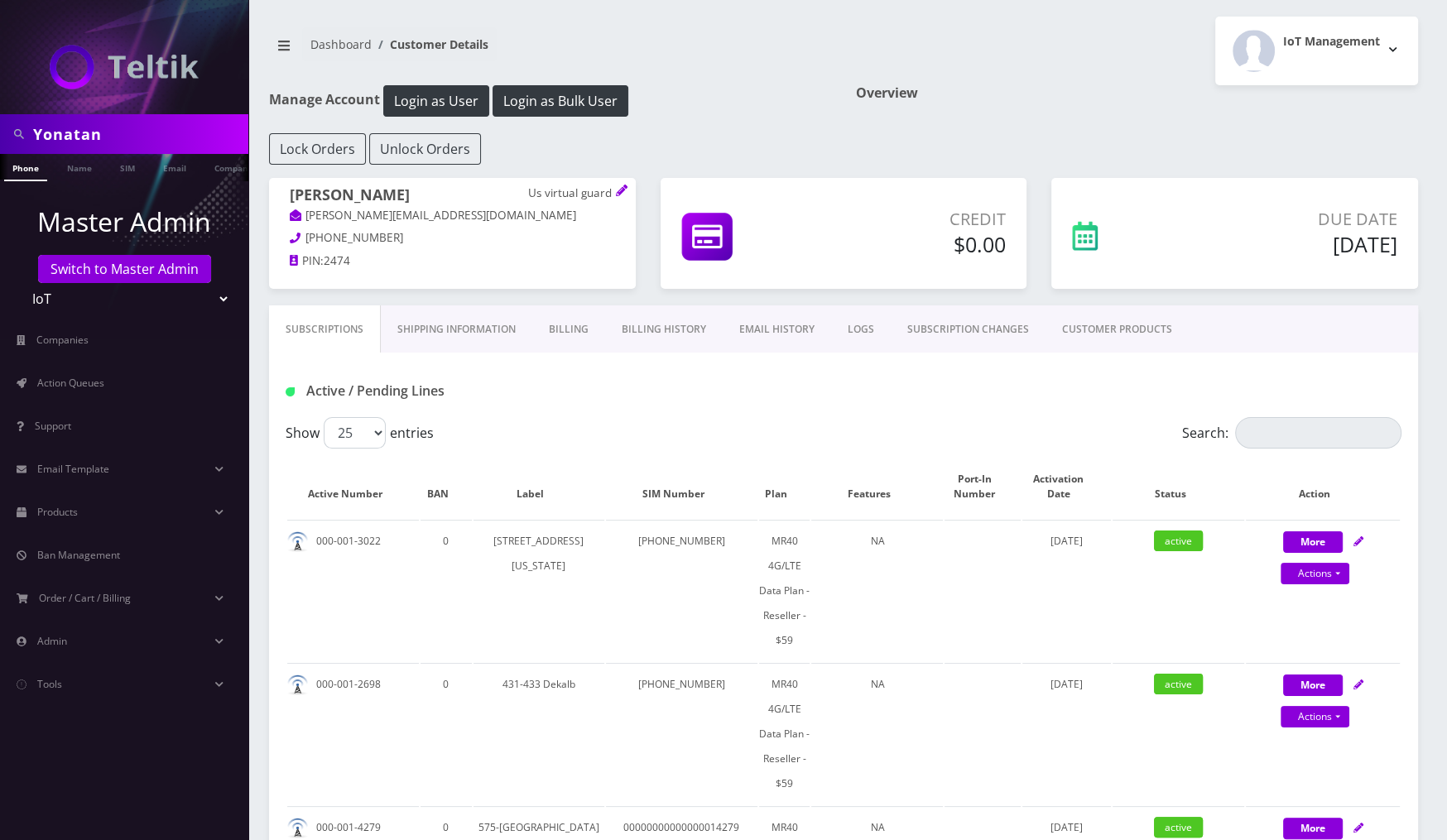
type input "yonatan"
click at [88, 173] on link "Name" at bounding box center [80, 168] width 41 height 27
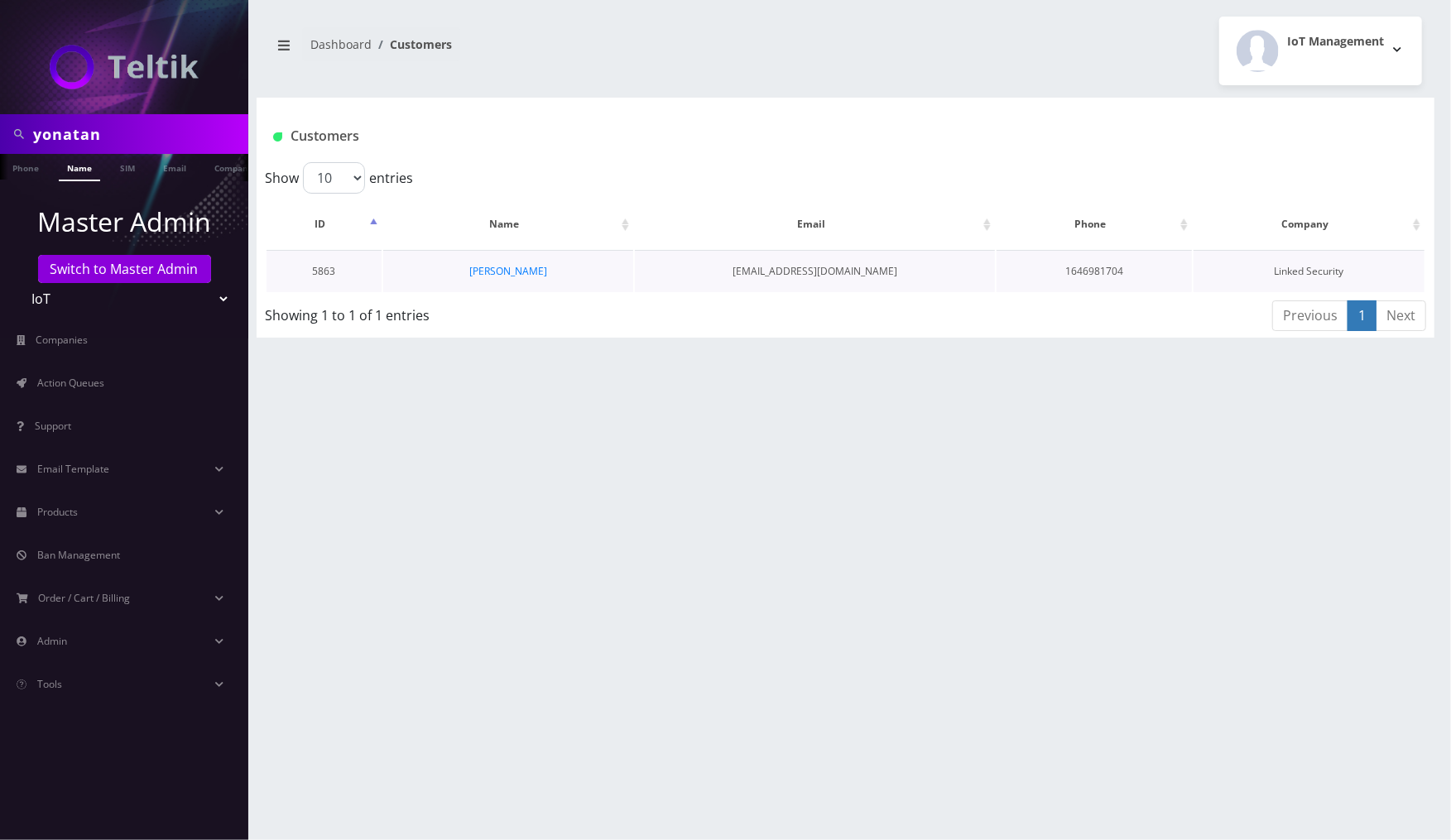
click at [550, 268] on td "Yonatan Yekutiel" at bounding box center [508, 271] width 250 height 42
click at [526, 268] on link "[PERSON_NAME]" at bounding box center [508, 271] width 78 height 14
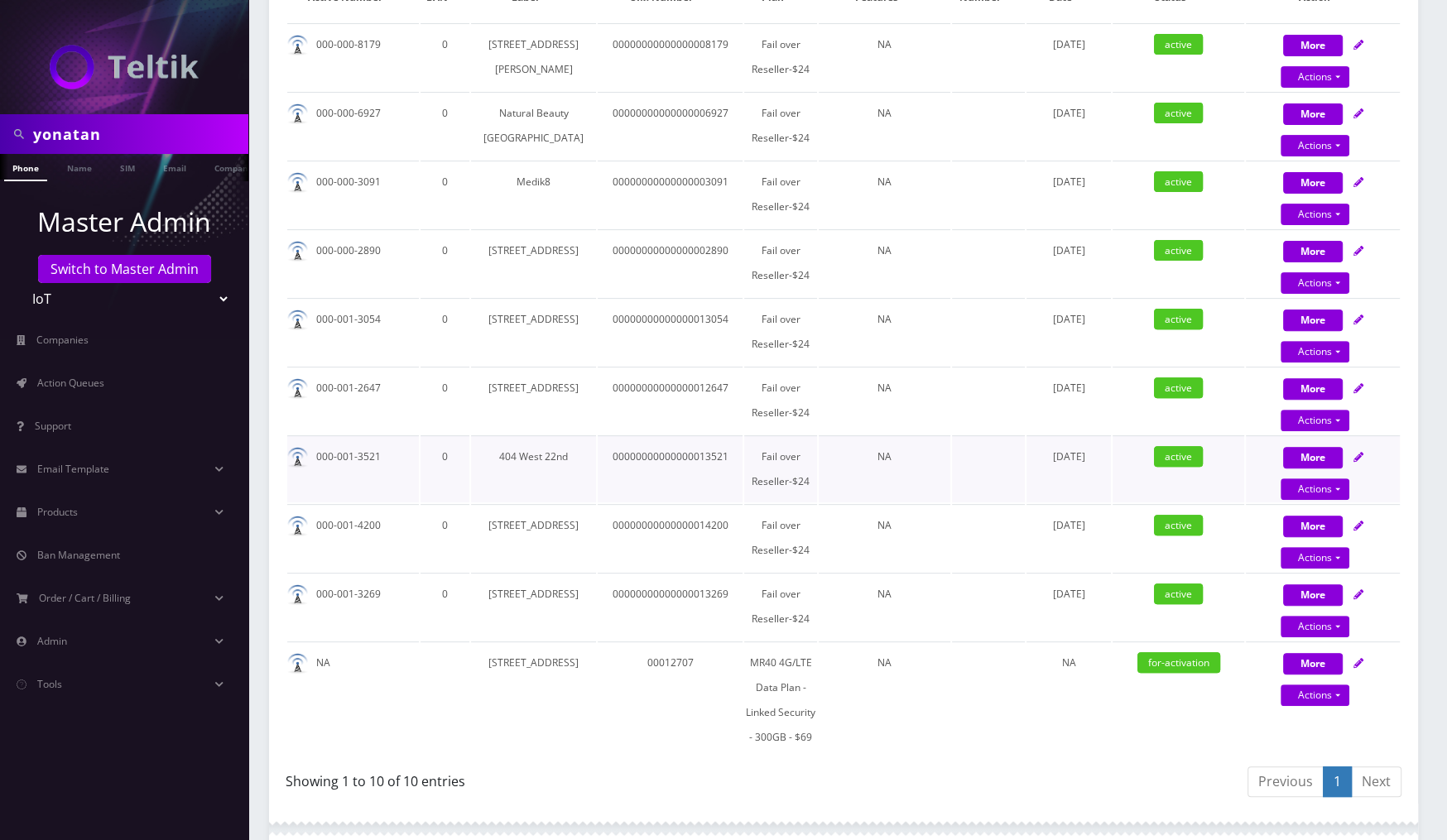
scroll to position [495, 0]
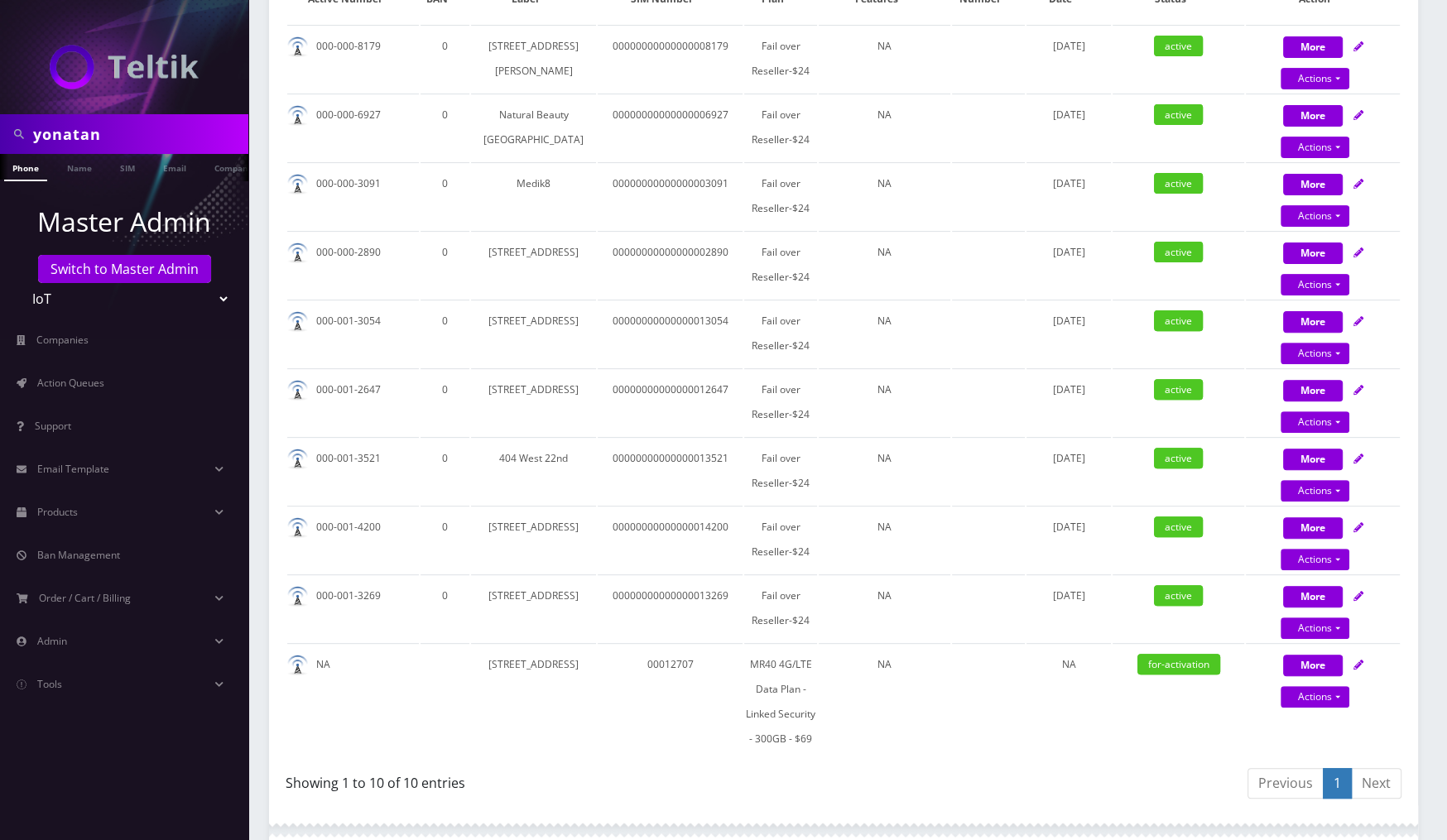
click at [187, 134] on input "yonatan" at bounding box center [138, 134] width 211 height 31
click at [181, 139] on input "text" at bounding box center [138, 134] width 211 height 31
click at [561, 806] on div "Showing 1 to 10 of 10 entries" at bounding box center [564, 786] width 558 height 39
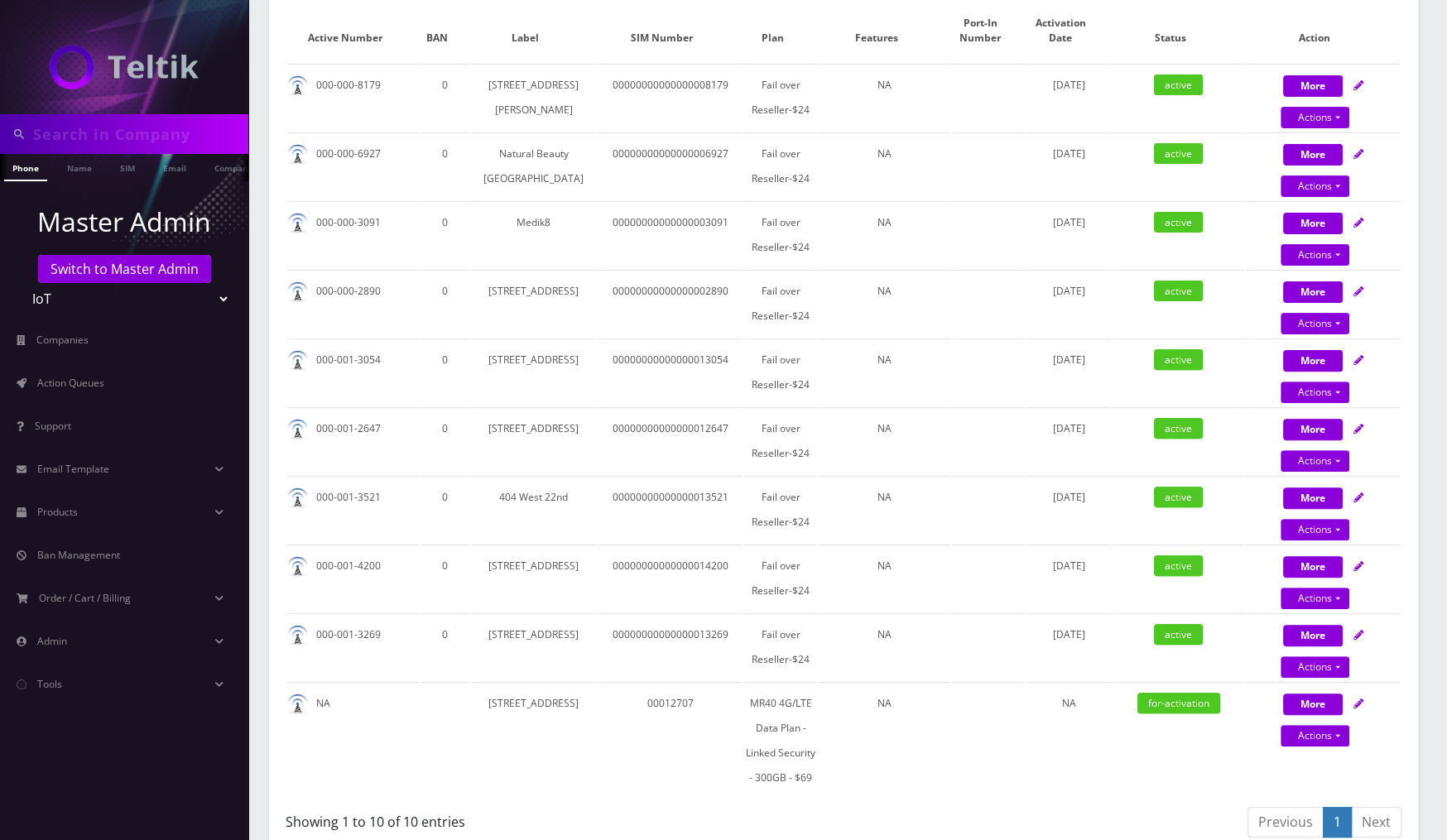
scroll to position [441, 0]
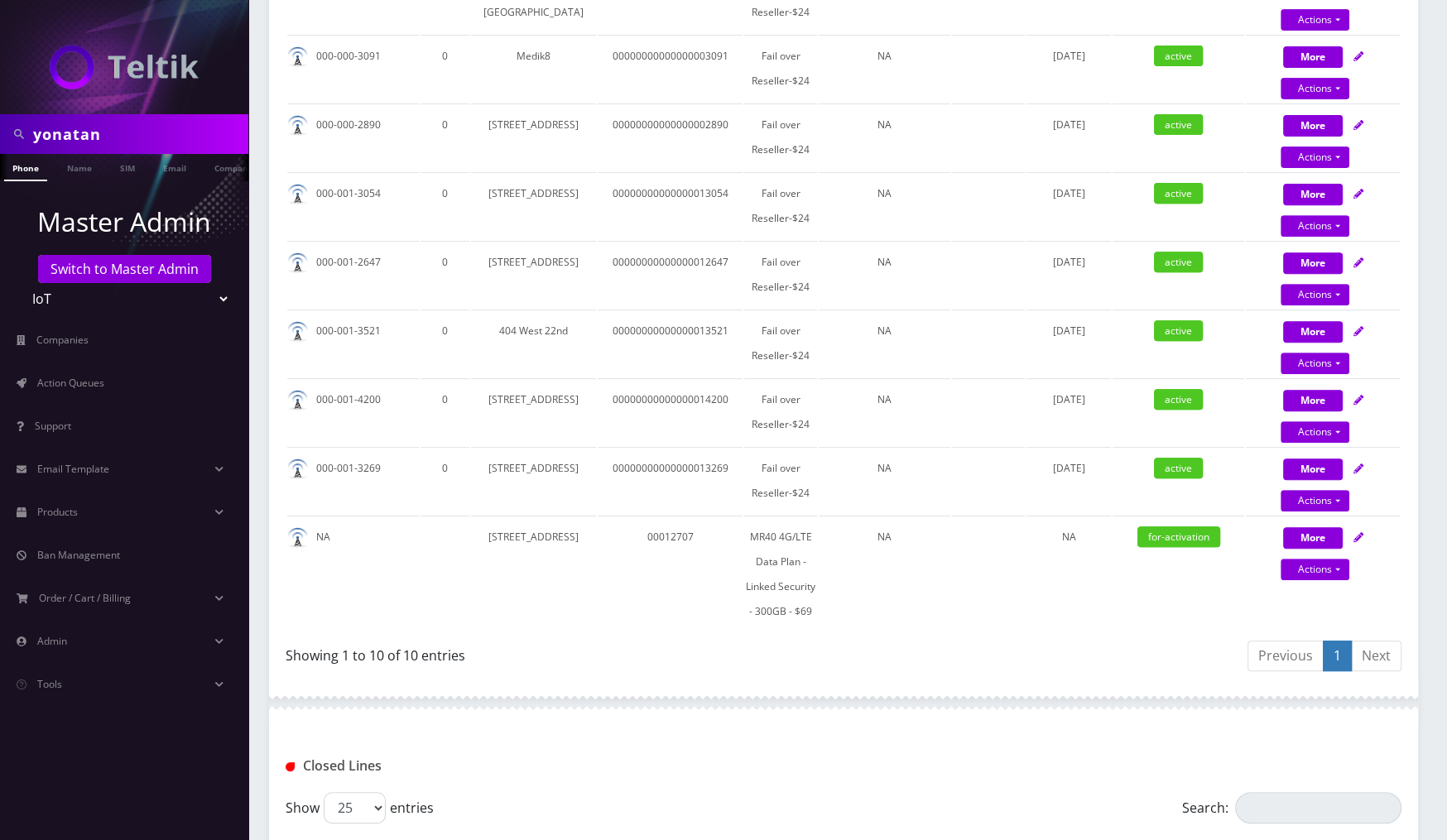
scroll to position [626, 0]
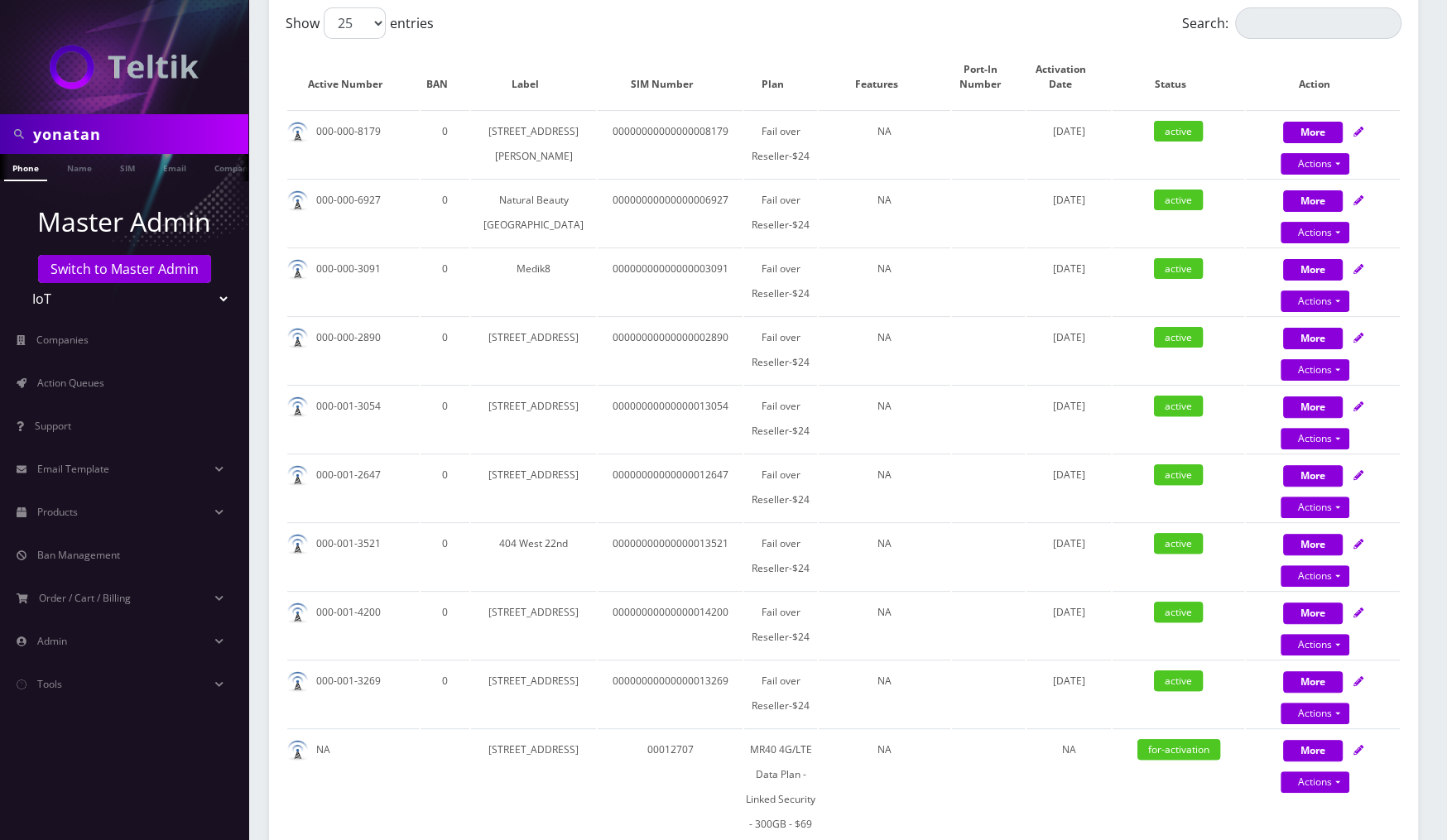
scroll to position [404, 0]
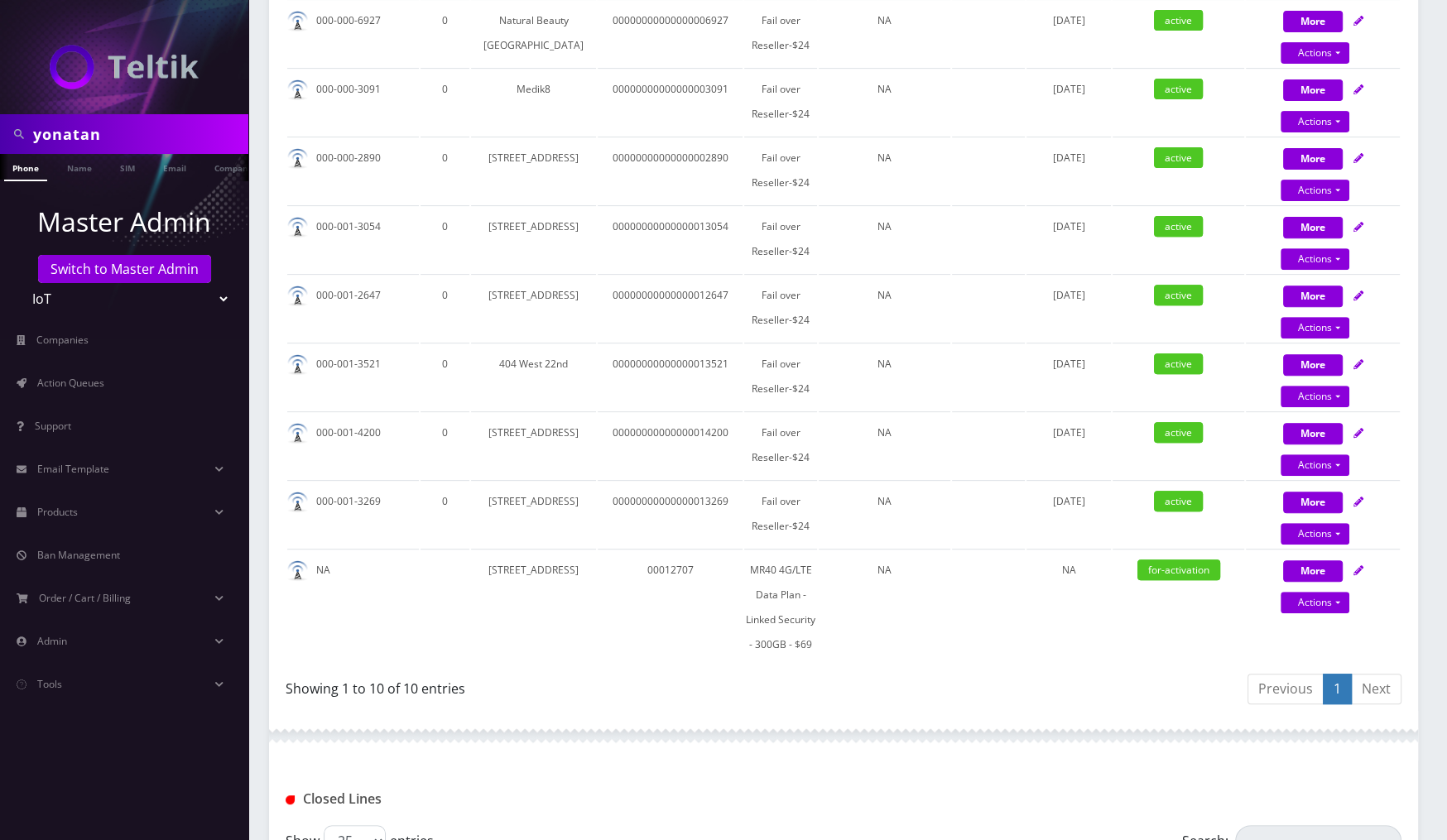
scroll to position [951, 0]
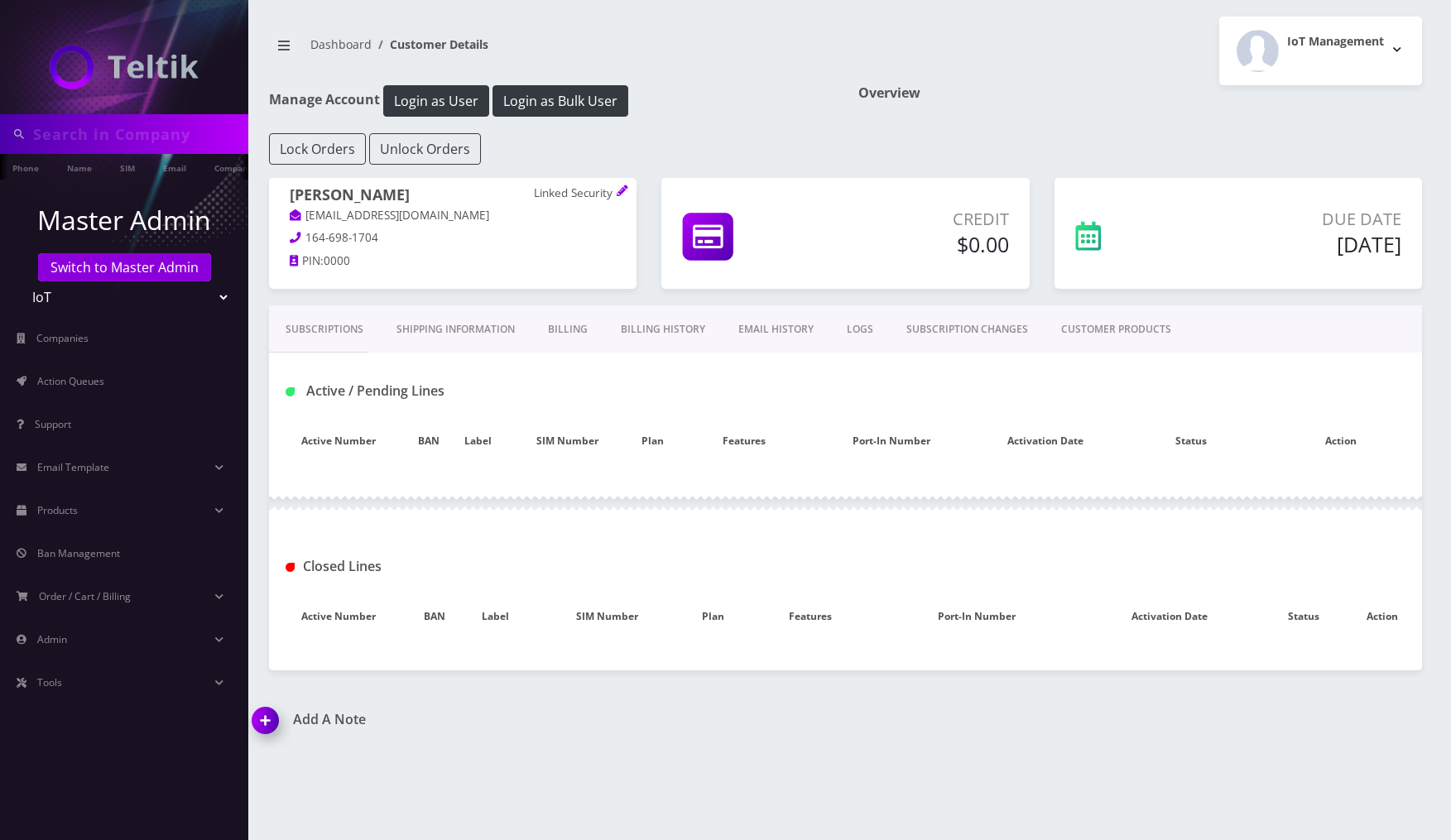
type input "yonatan"
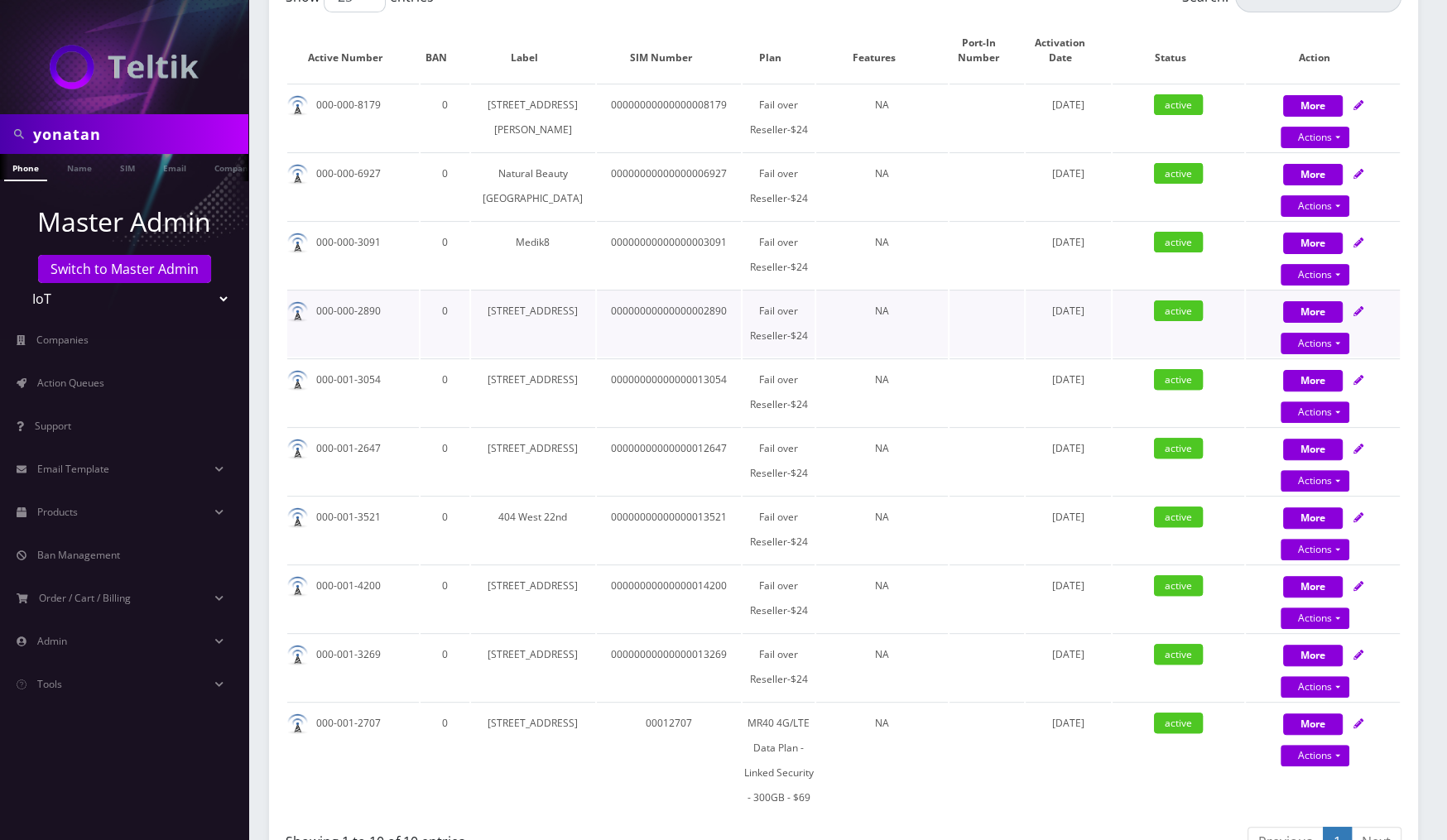
scroll to position [433, 0]
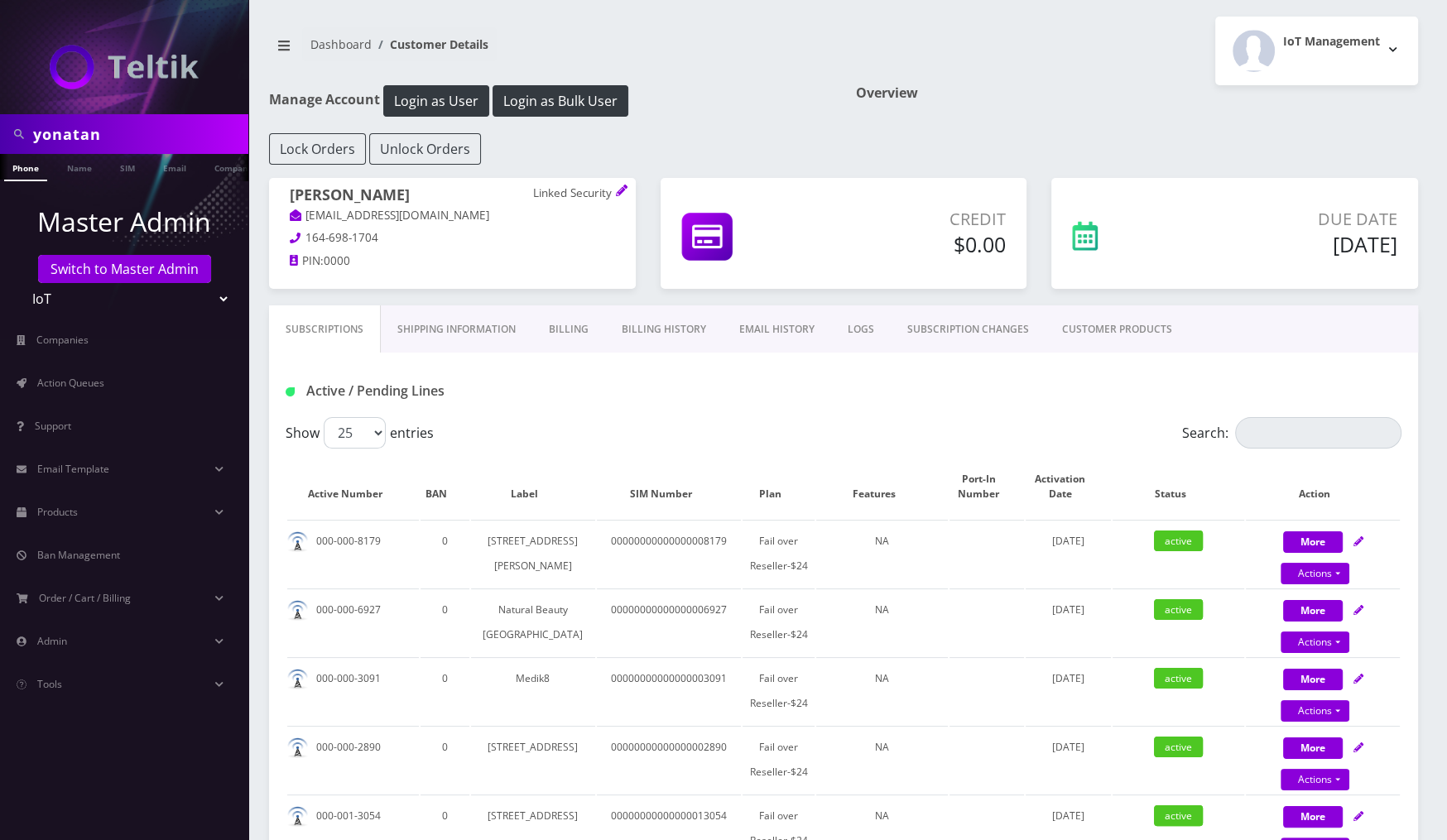
click at [123, 132] on input "yonatan" at bounding box center [138, 134] width 211 height 31
type input "[PERSON_NAME]"
click at [76, 172] on link "Name" at bounding box center [80, 168] width 41 height 27
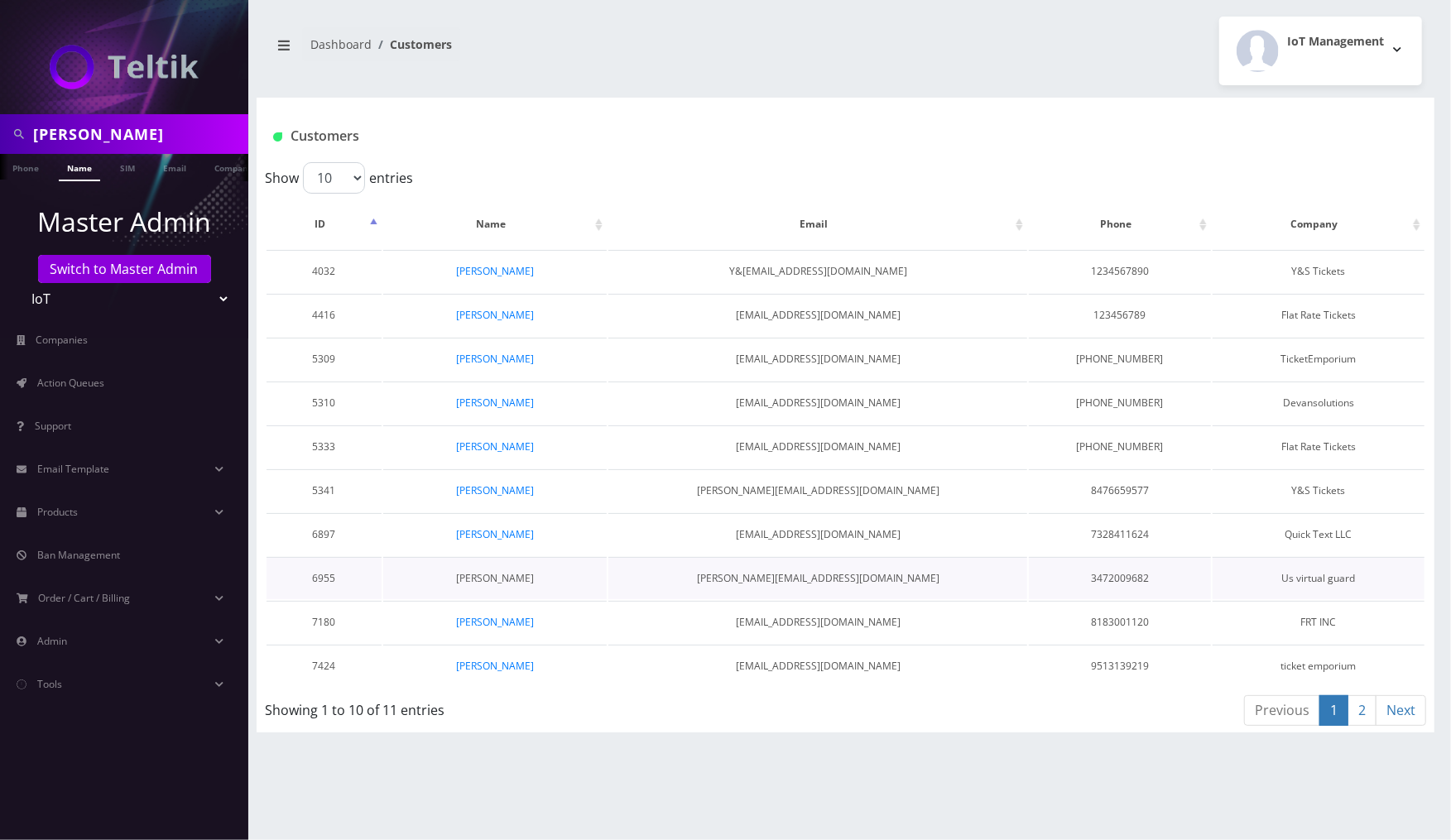
click at [514, 574] on link "[PERSON_NAME]" at bounding box center [495, 578] width 78 height 14
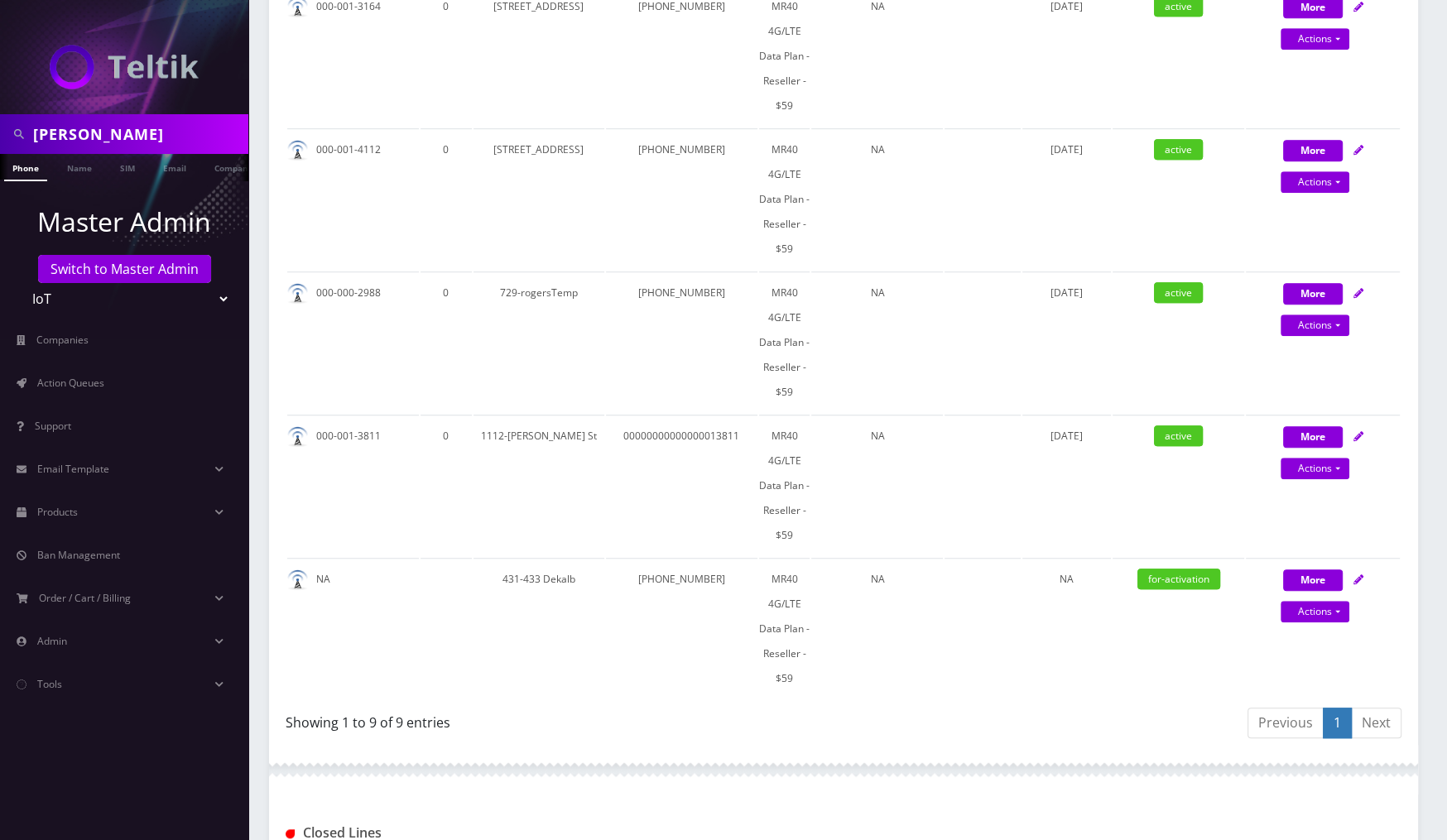
scroll to position [1479, 0]
